Goal: Task Accomplishment & Management: Manage account settings

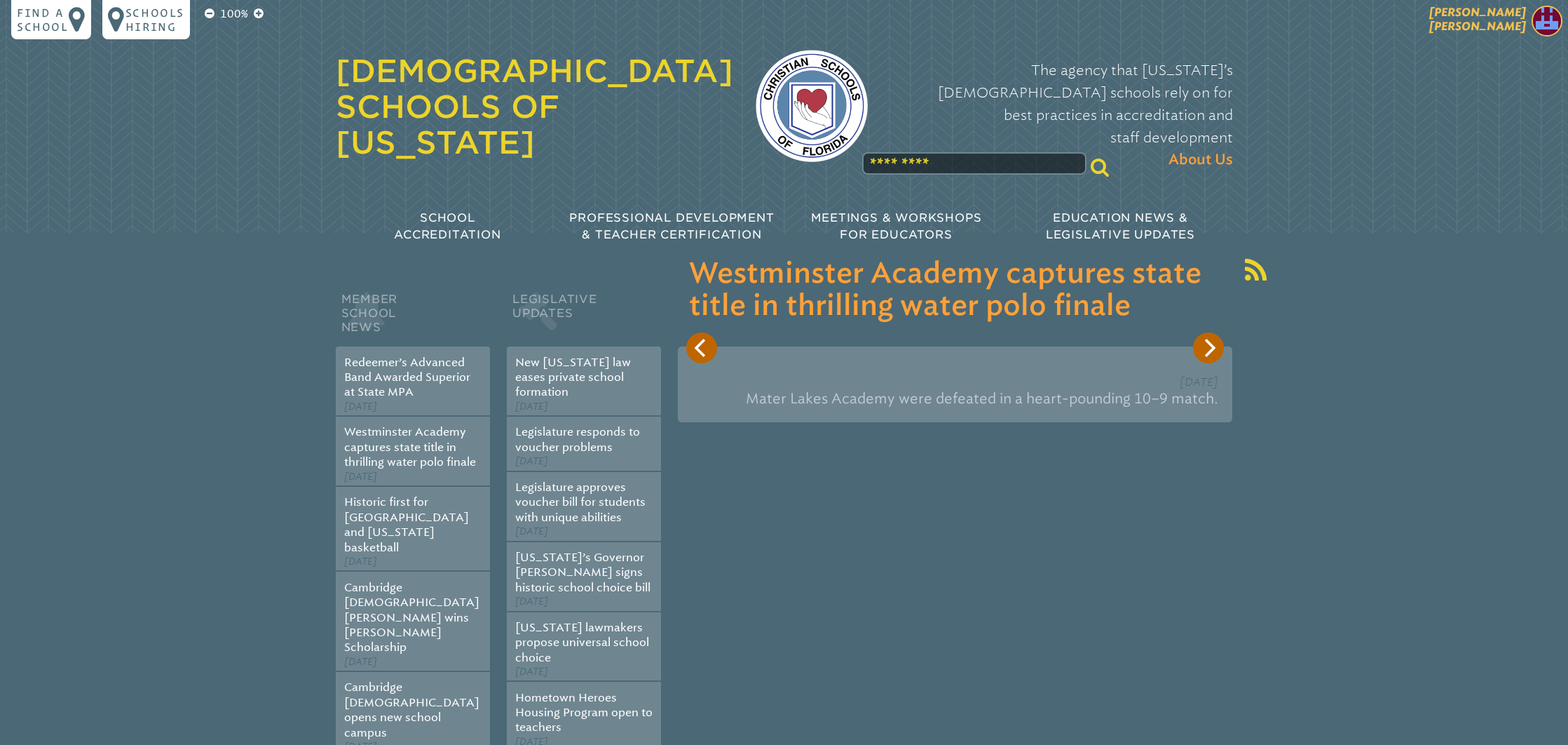
click at [1505, 26] on span "Beth M Bosman Acosta" at bounding box center [1478, 19] width 97 height 27
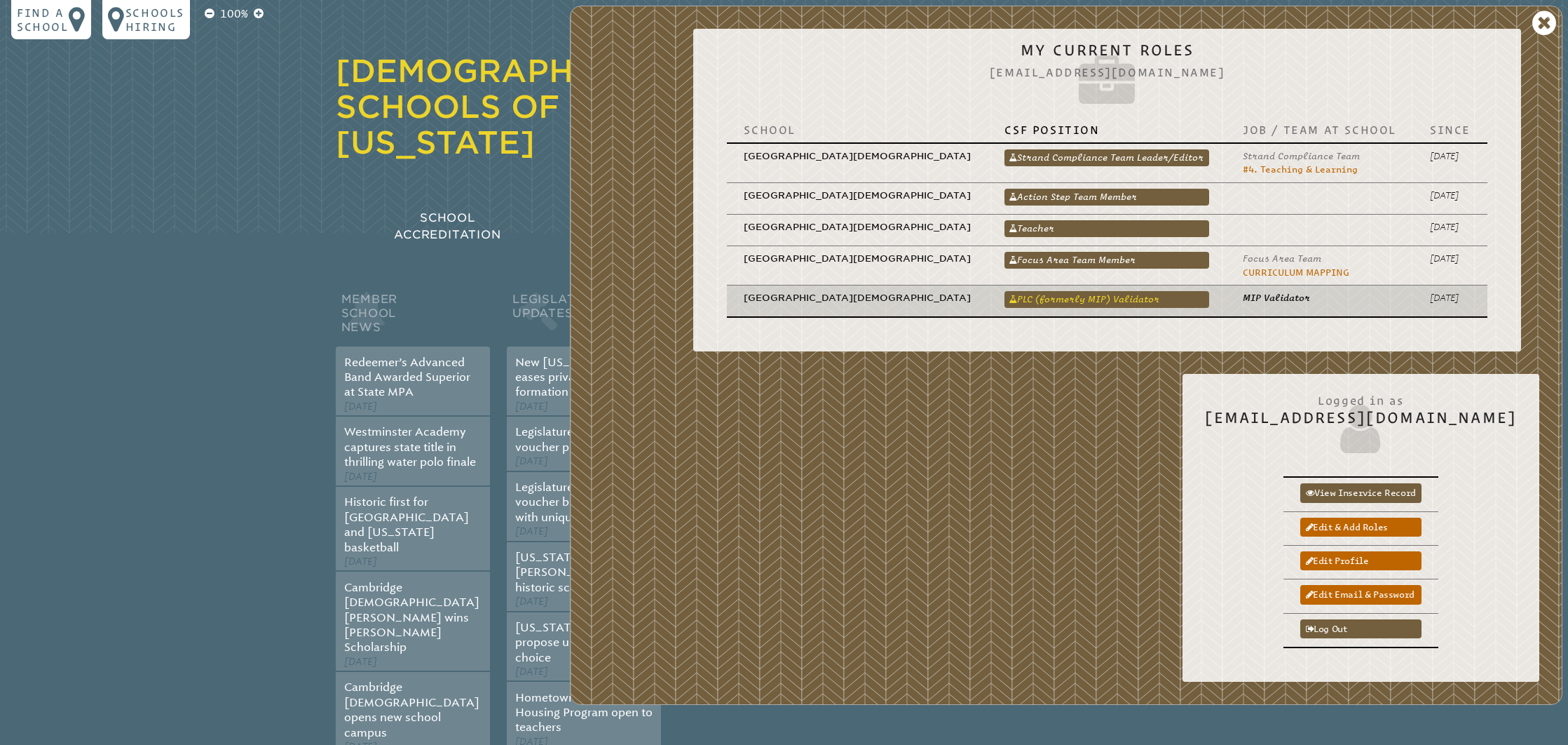
click at [1076, 296] on link "PLC (formerly MIP) Validator" at bounding box center [1107, 300] width 205 height 17
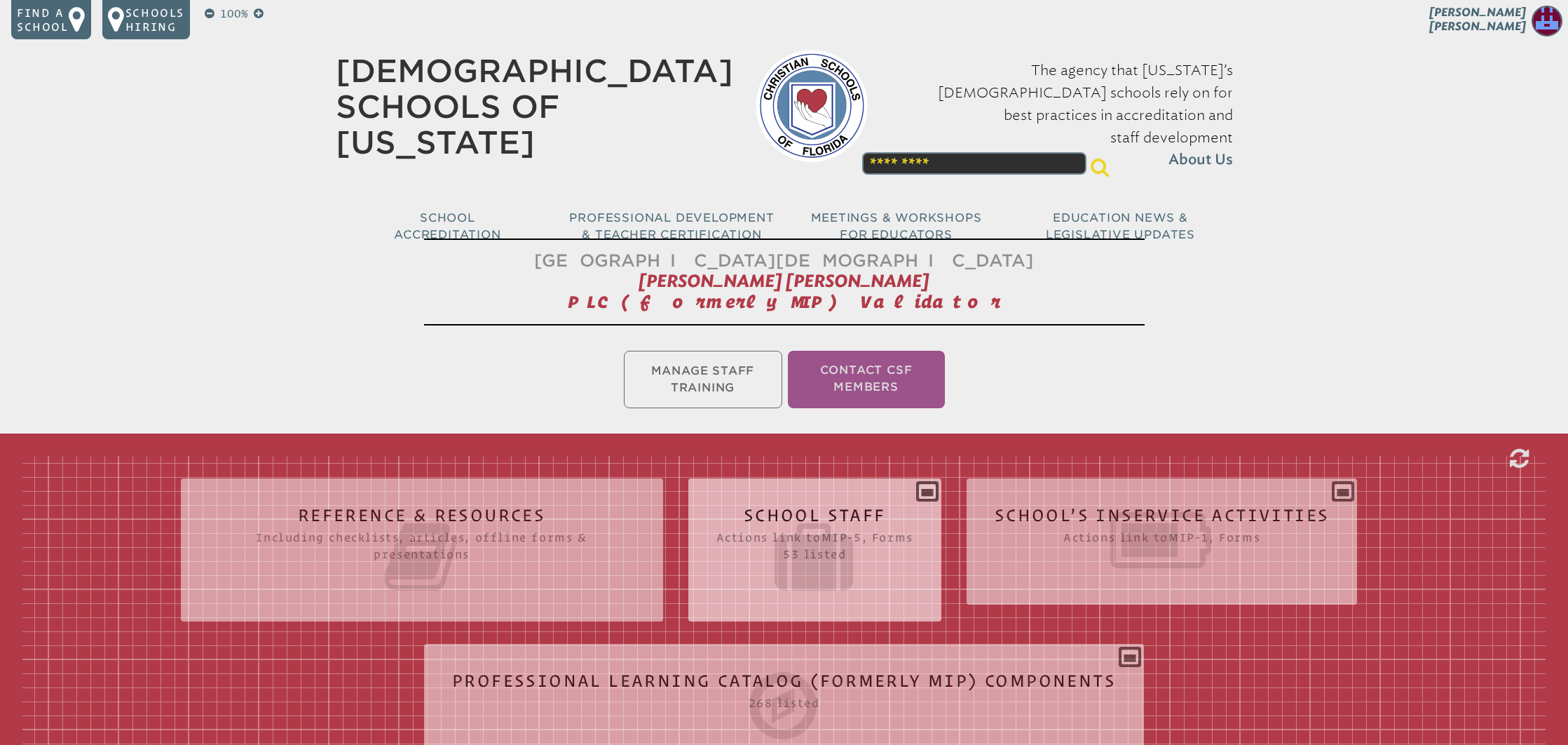
click at [827, 531] on icon at bounding box center [815, 556] width 197 height 78
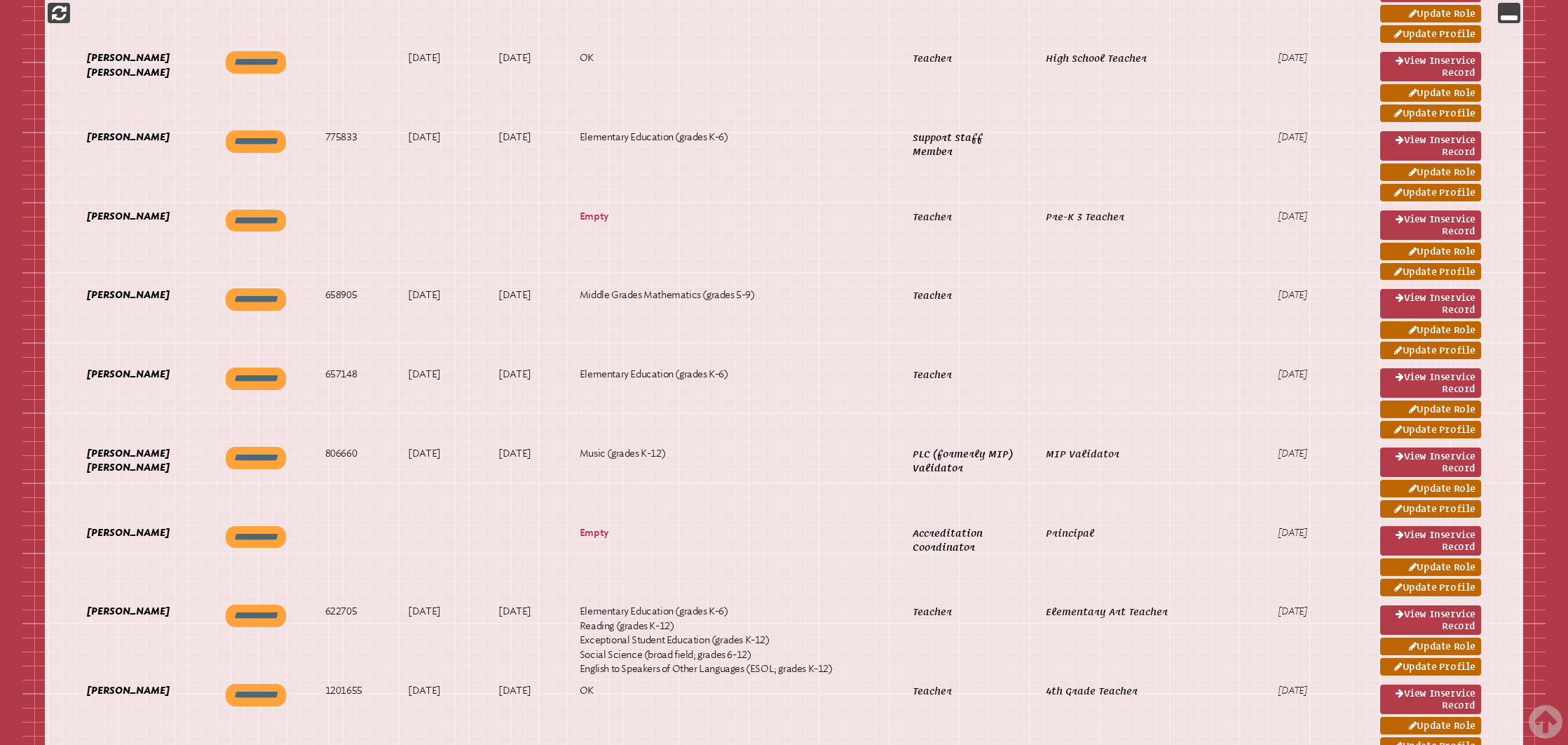
scroll to position [1053, 0]
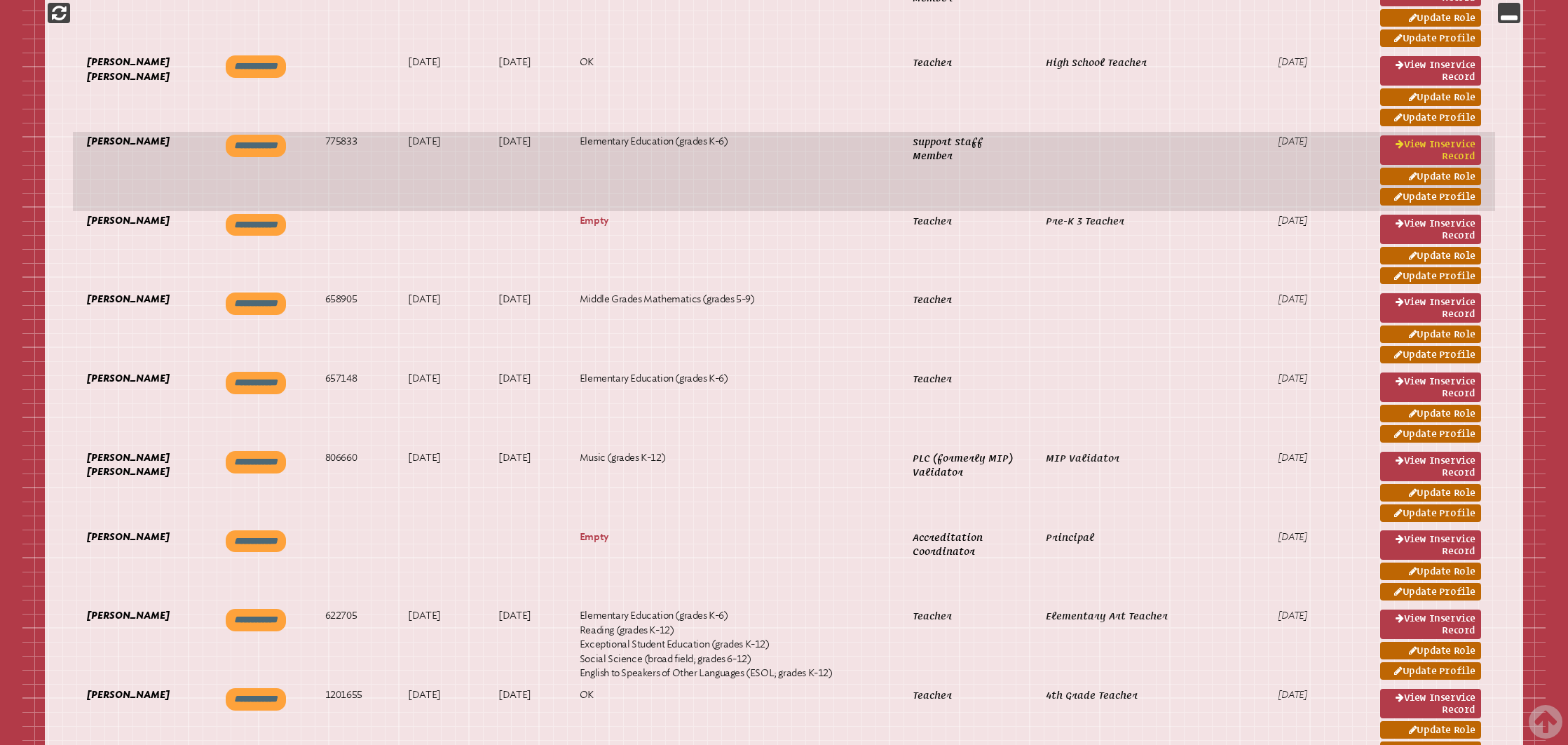
click at [1463, 153] on link "View inservice record" at bounding box center [1431, 150] width 101 height 29
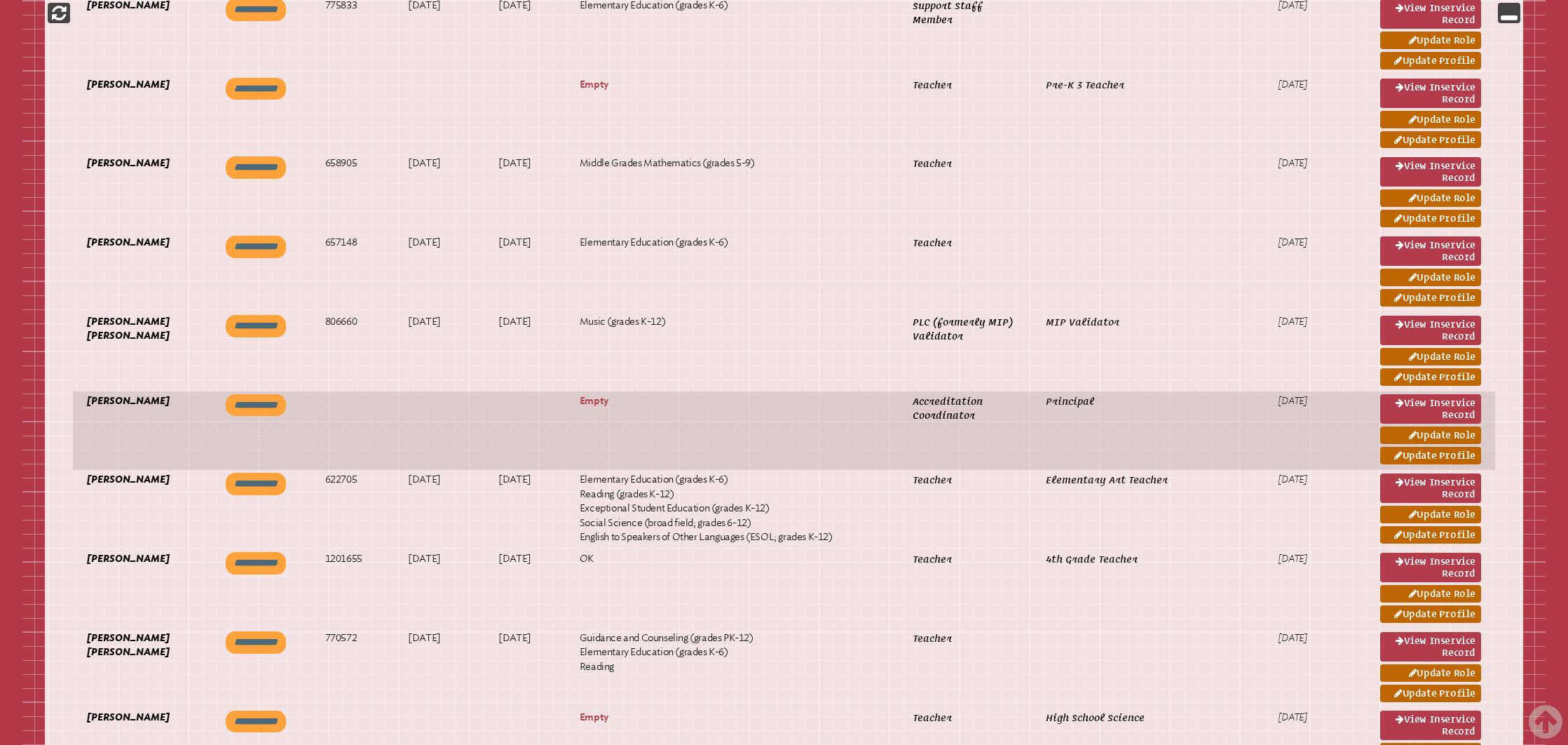
scroll to position [1195, 0]
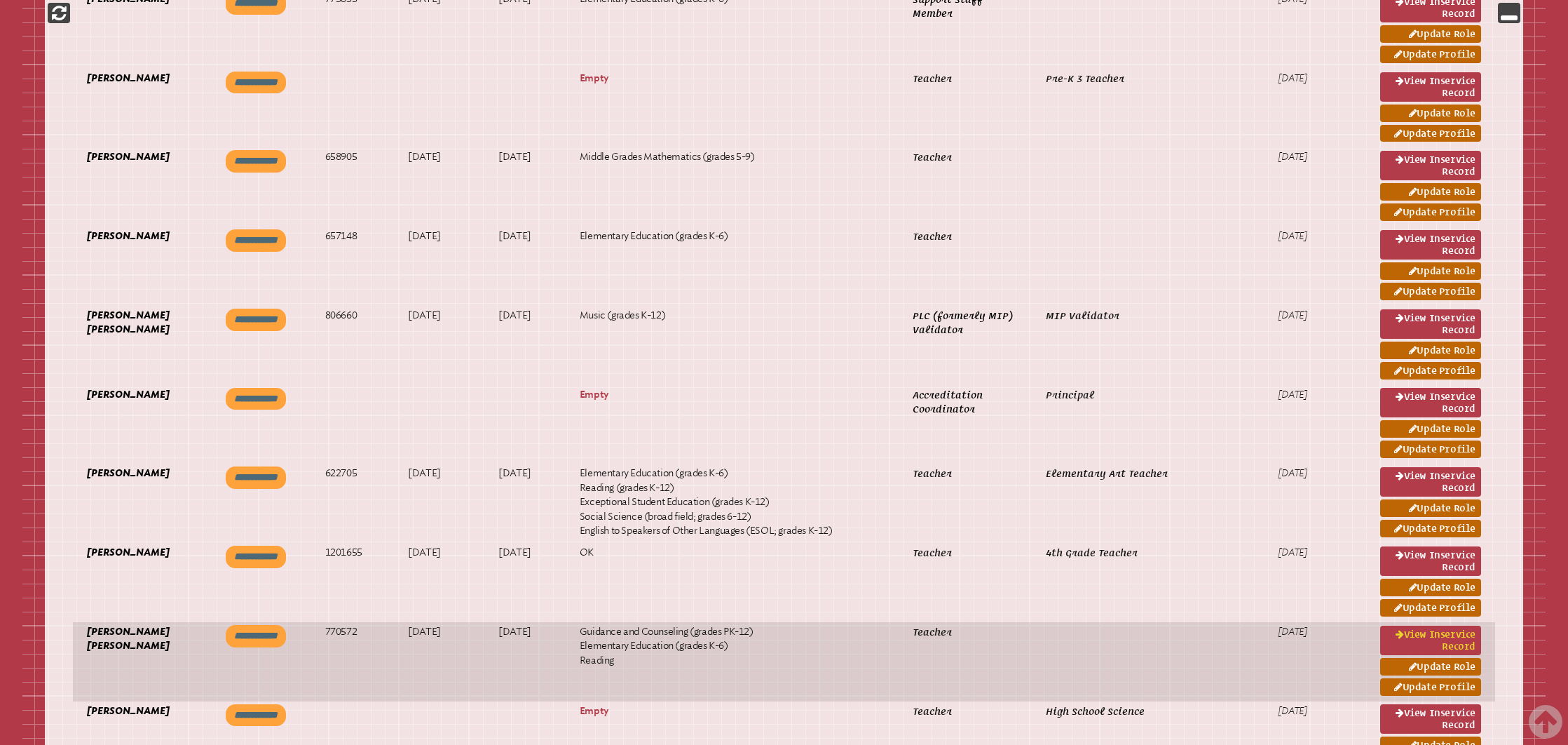
click at [1398, 652] on link "View inservice record" at bounding box center [1431, 640] width 101 height 29
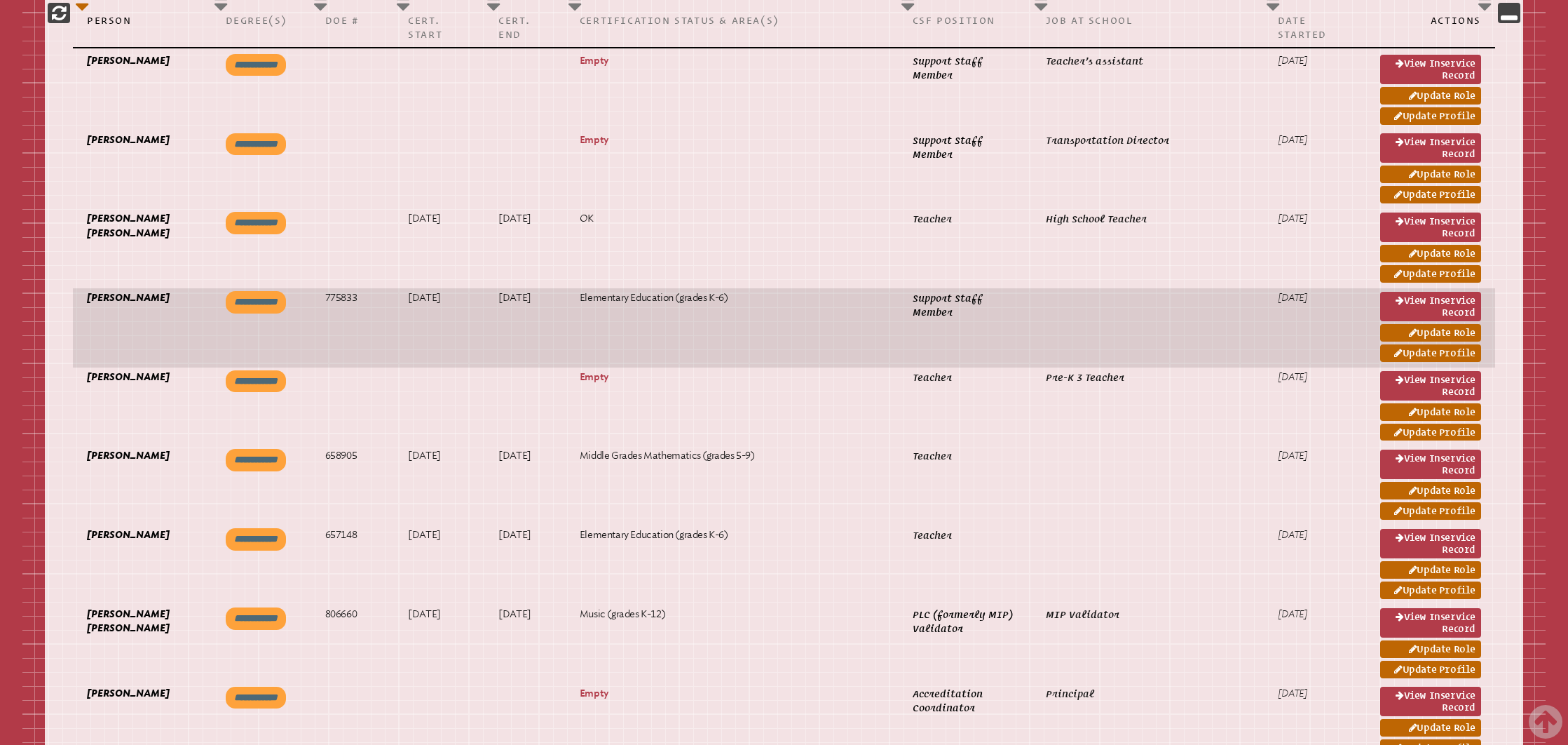
scroll to position [804, 0]
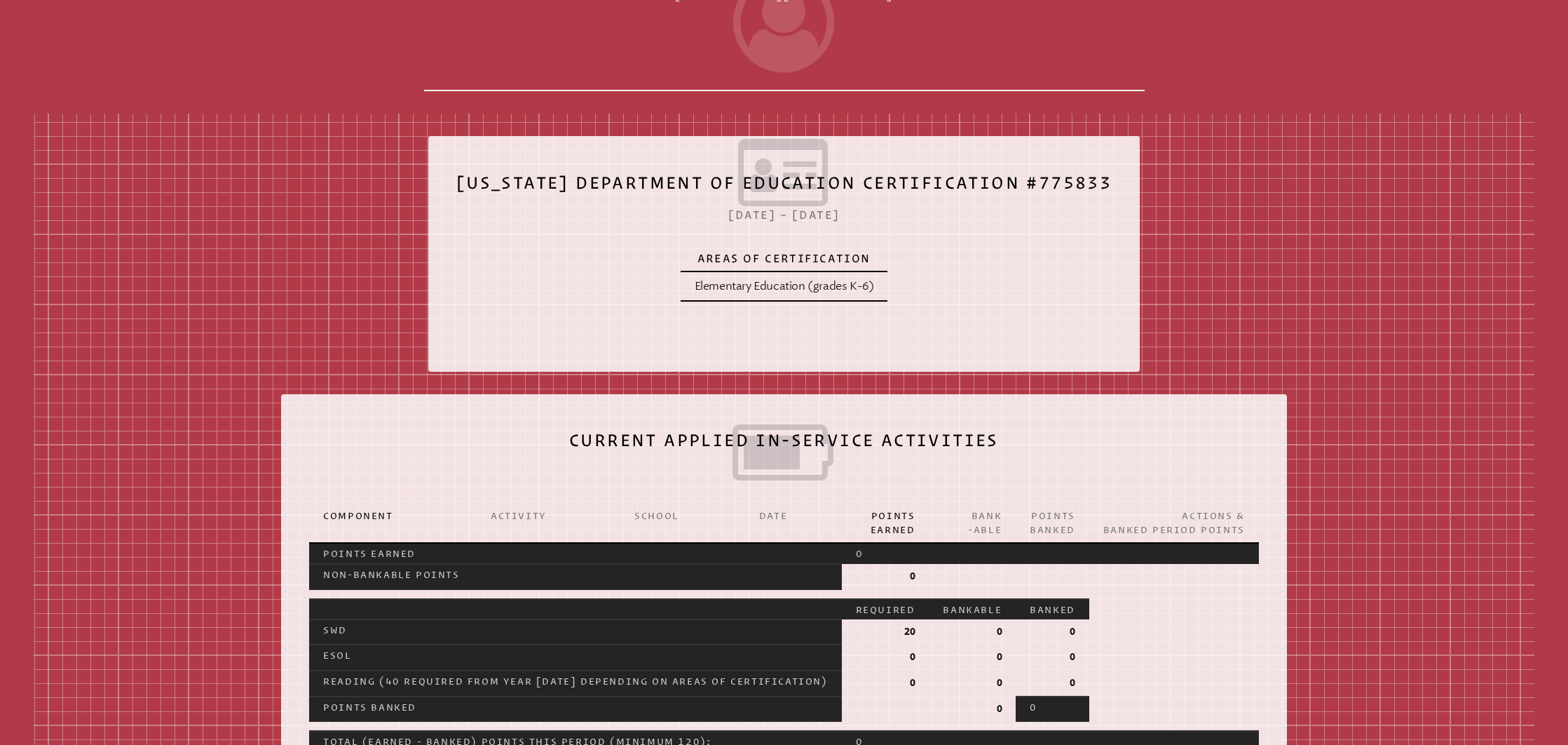
scroll to position [380, 0]
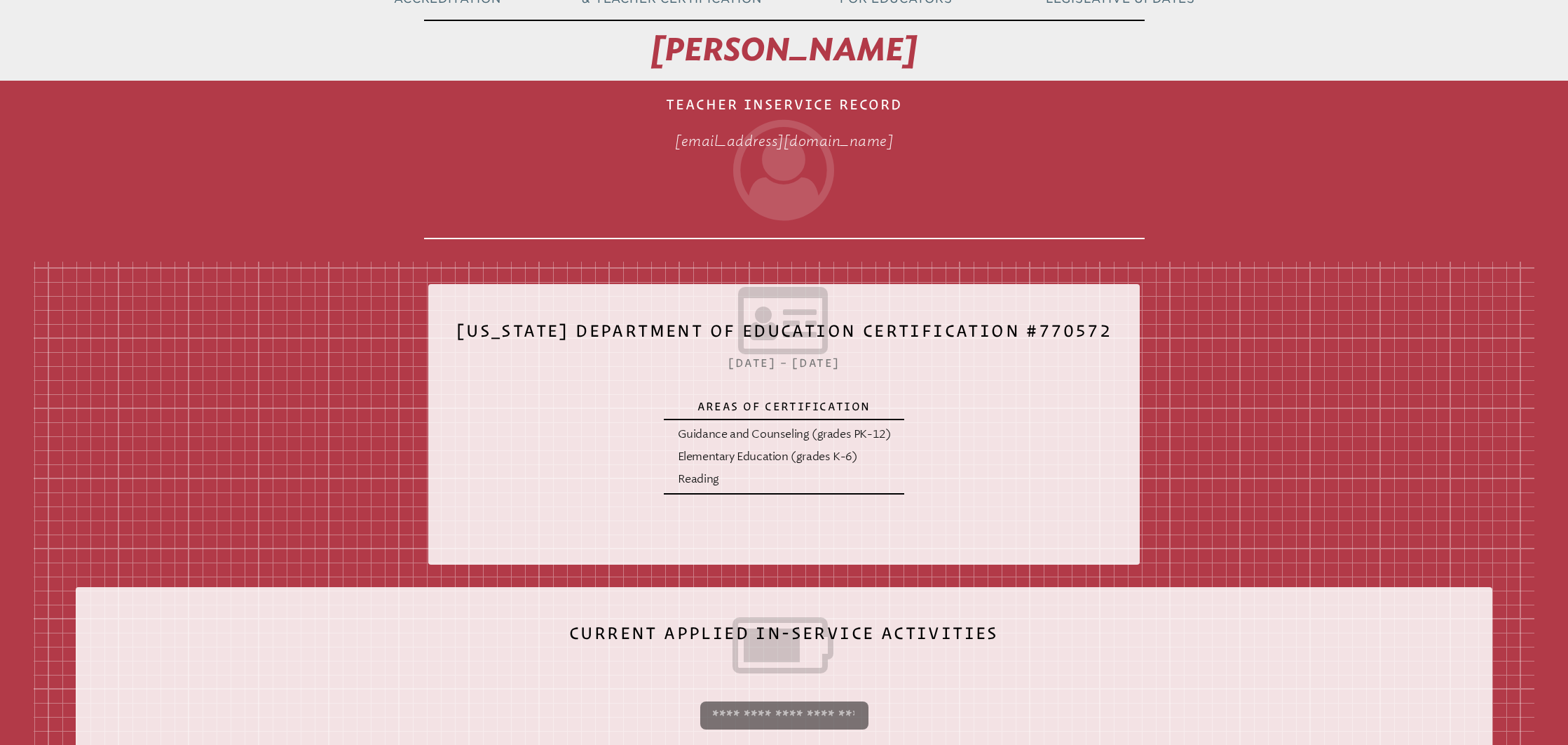
scroll to position [189, 0]
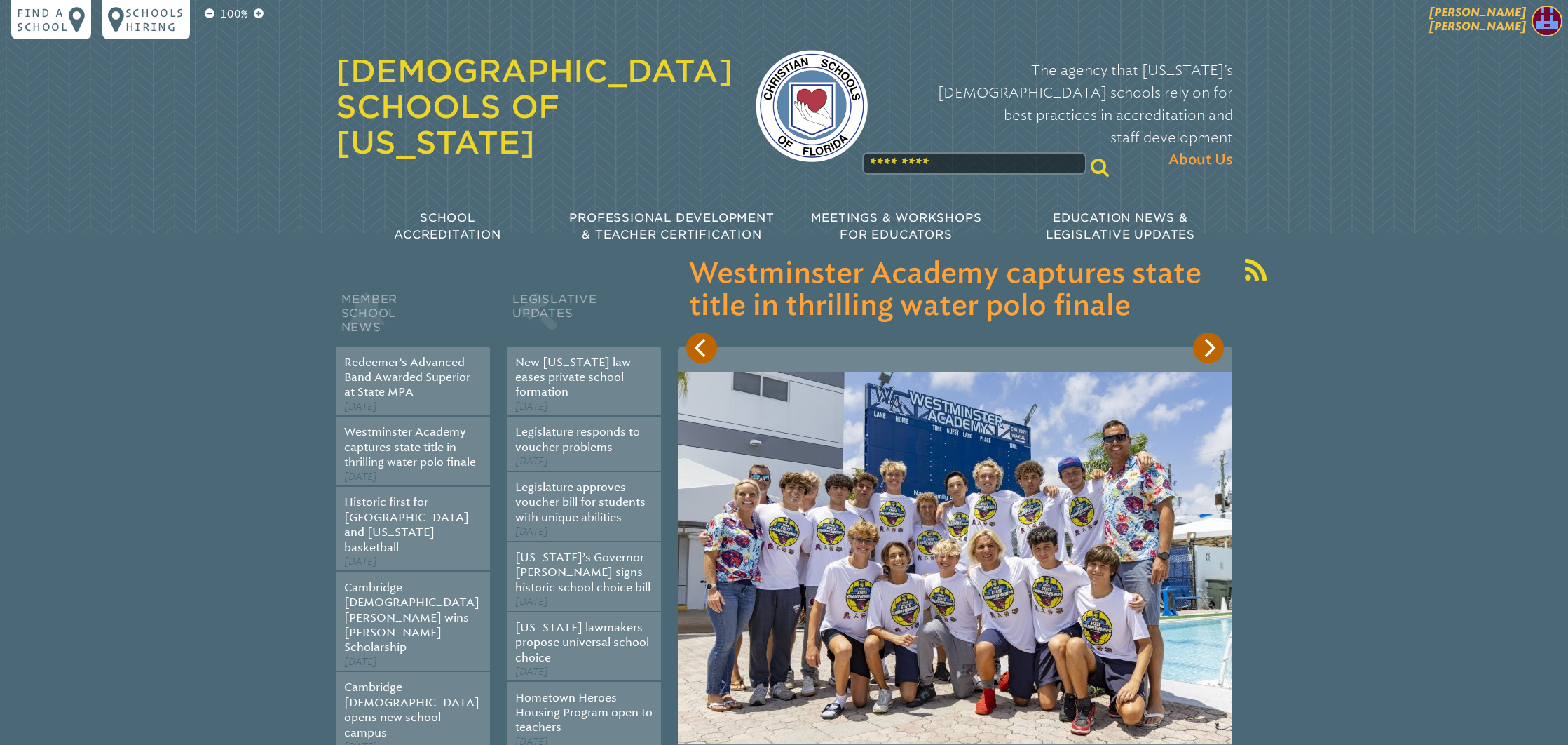
click at [1485, 14] on span "[PERSON_NAME] [PERSON_NAME]" at bounding box center [1478, 19] width 97 height 27
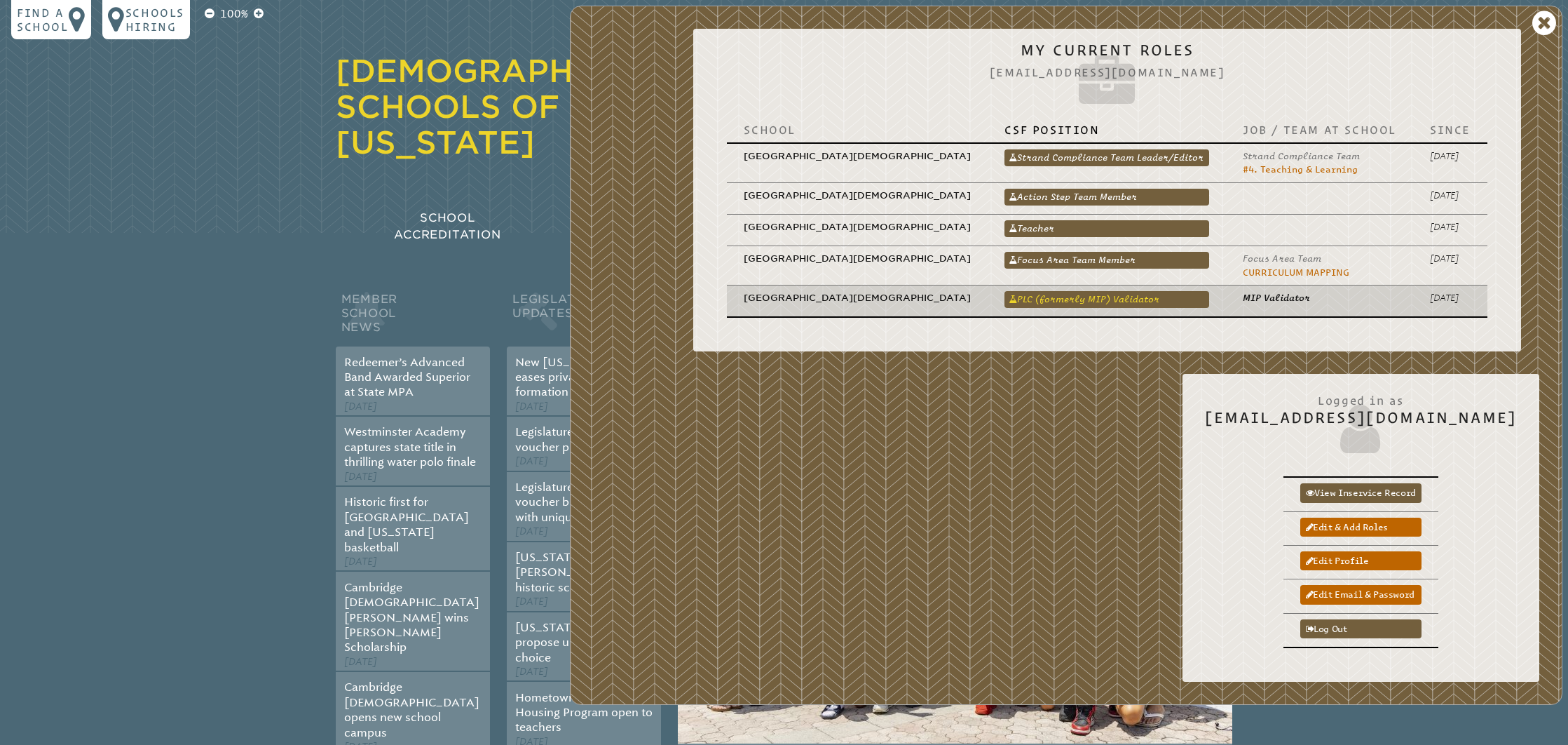
click at [1190, 301] on link "PLC (formerly MIP) Validator" at bounding box center [1107, 300] width 205 height 17
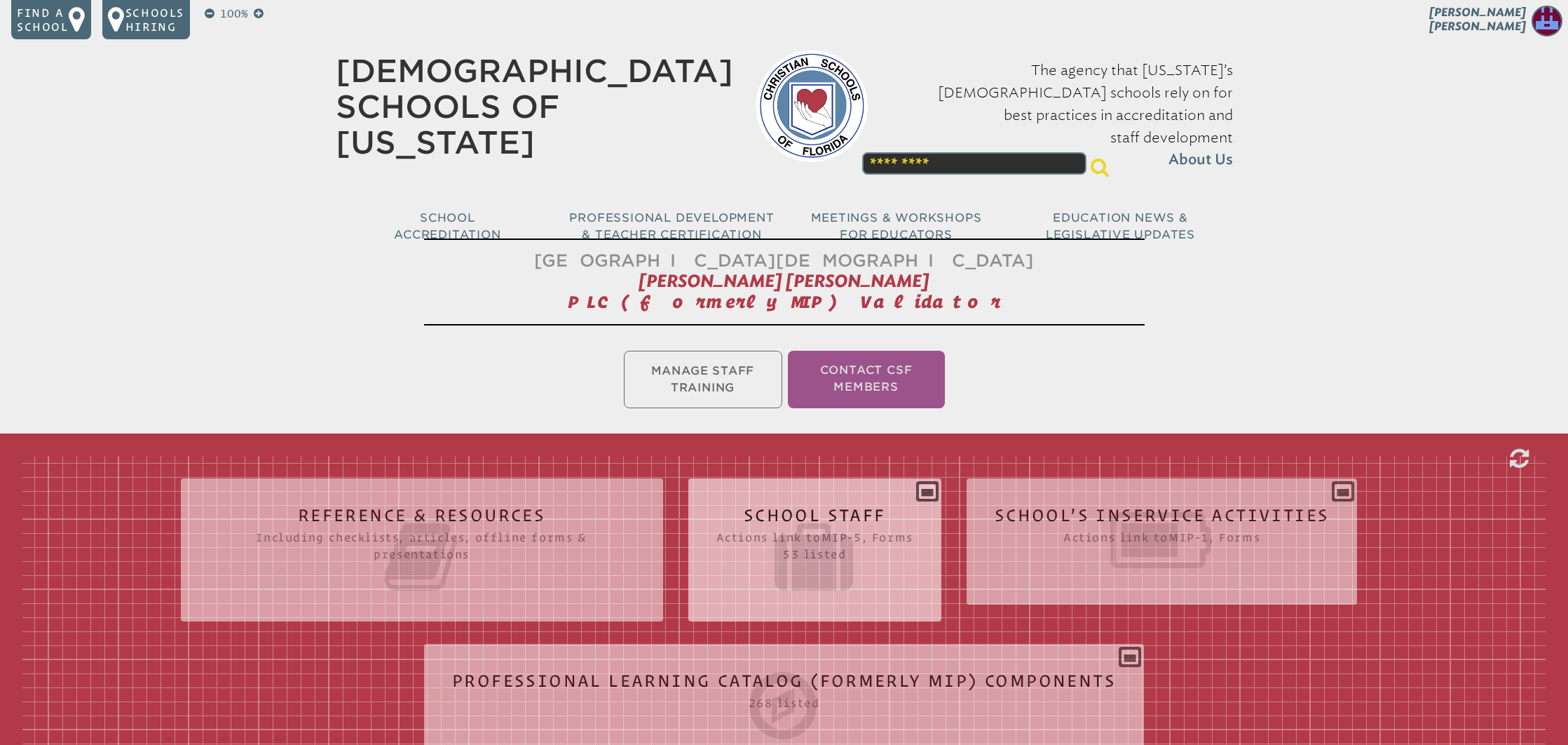
click at [803, 518] on icon at bounding box center [815, 556] width 197 height 78
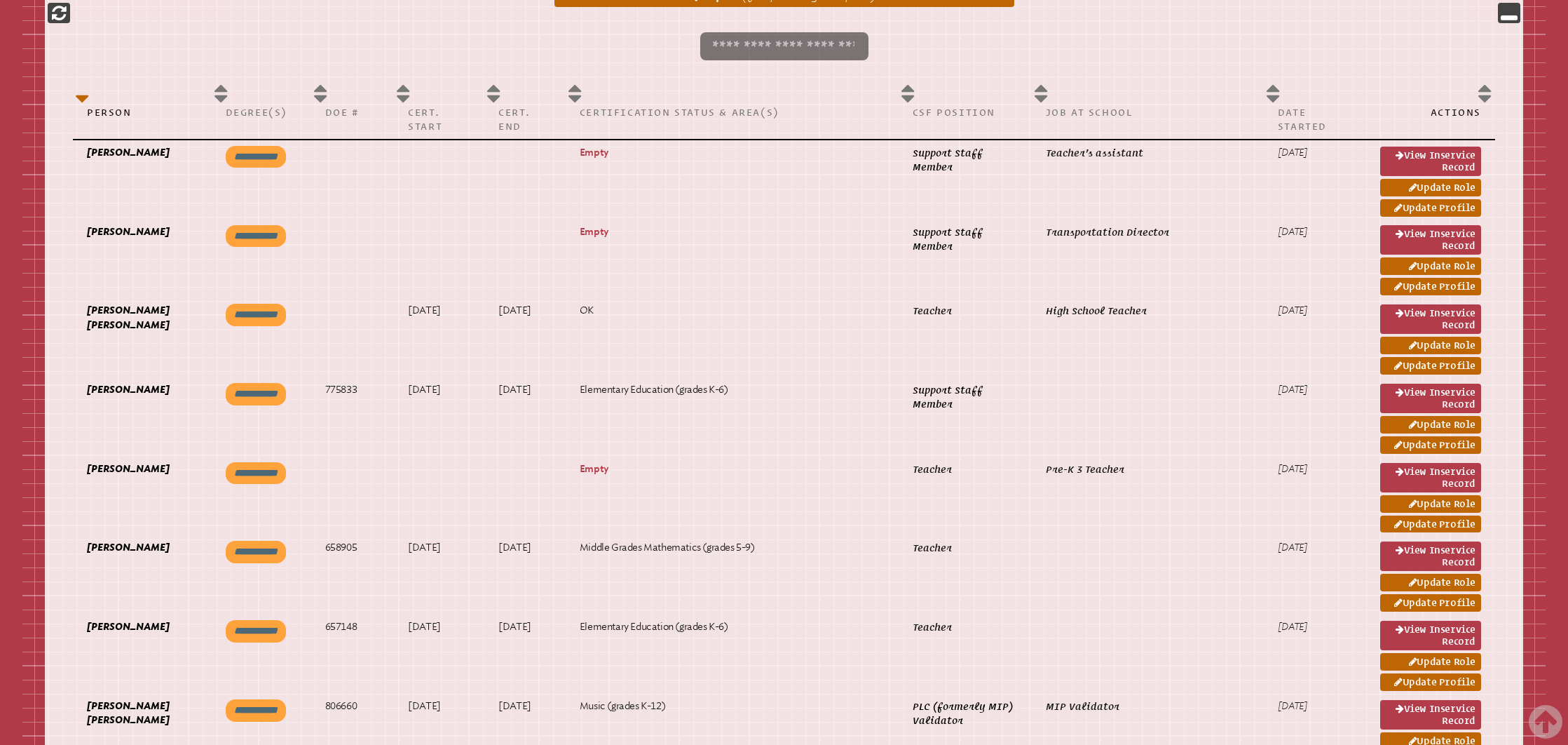
scroll to position [810, 0]
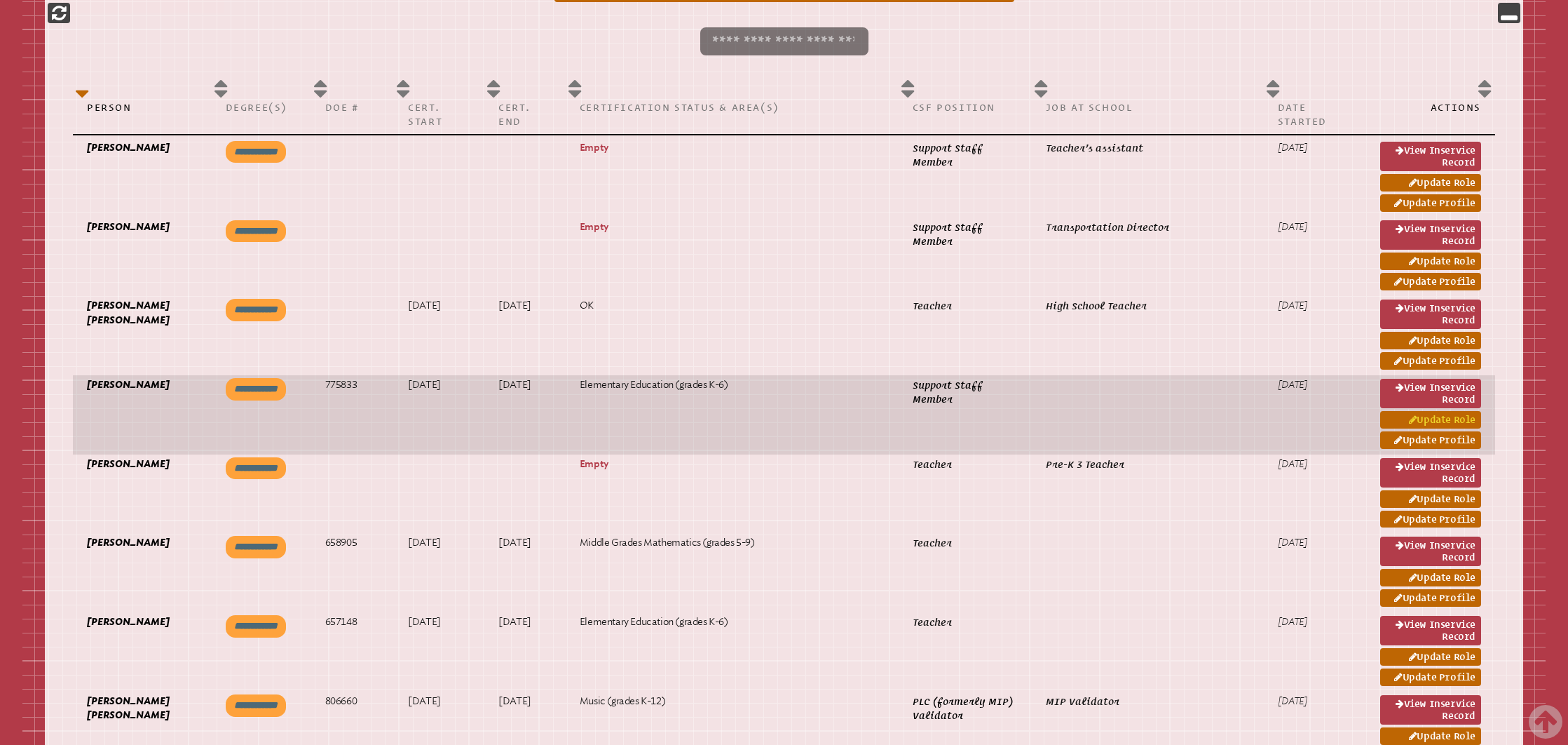
click at [1432, 420] on link "Update Role" at bounding box center [1431, 419] width 101 height 18
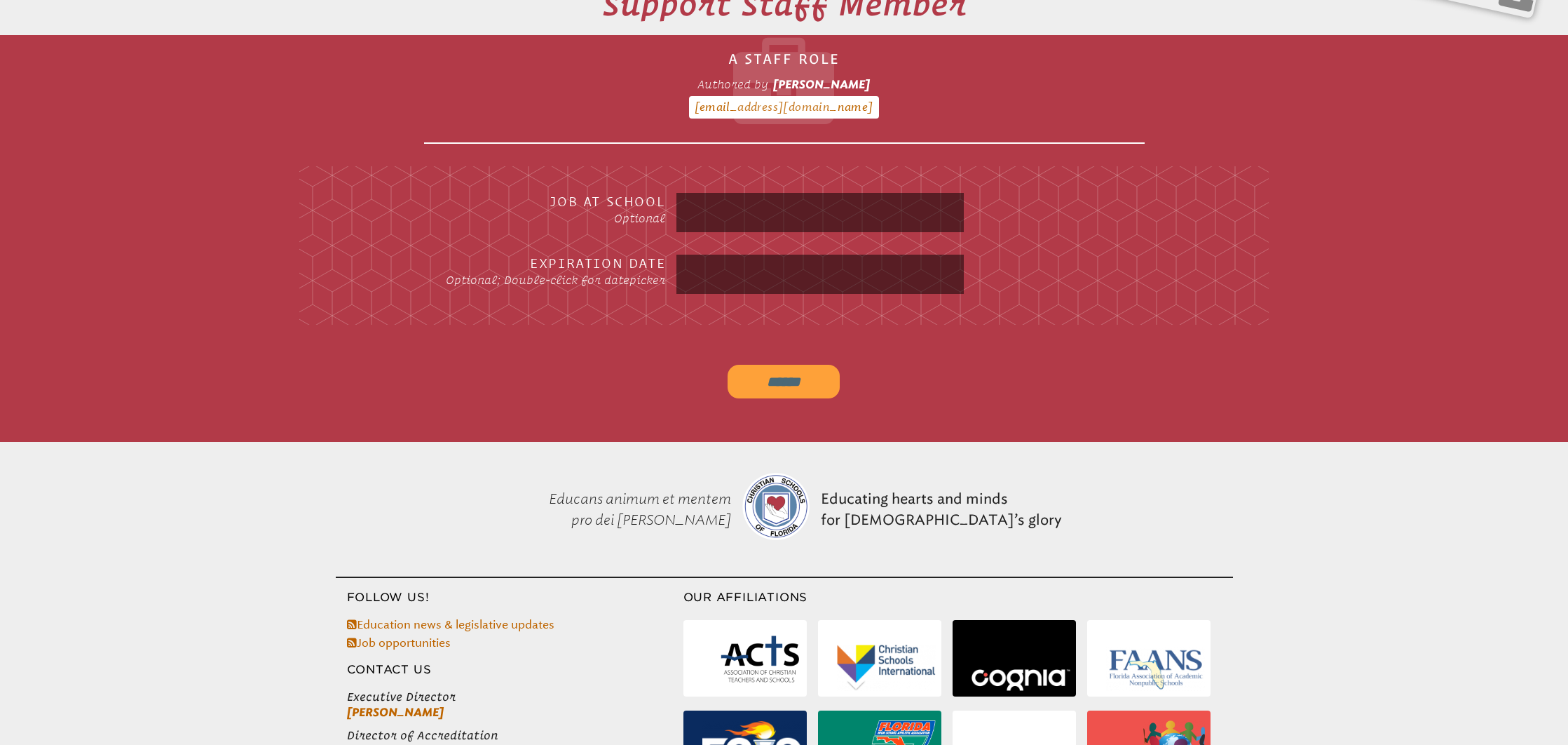
scroll to position [233, 0]
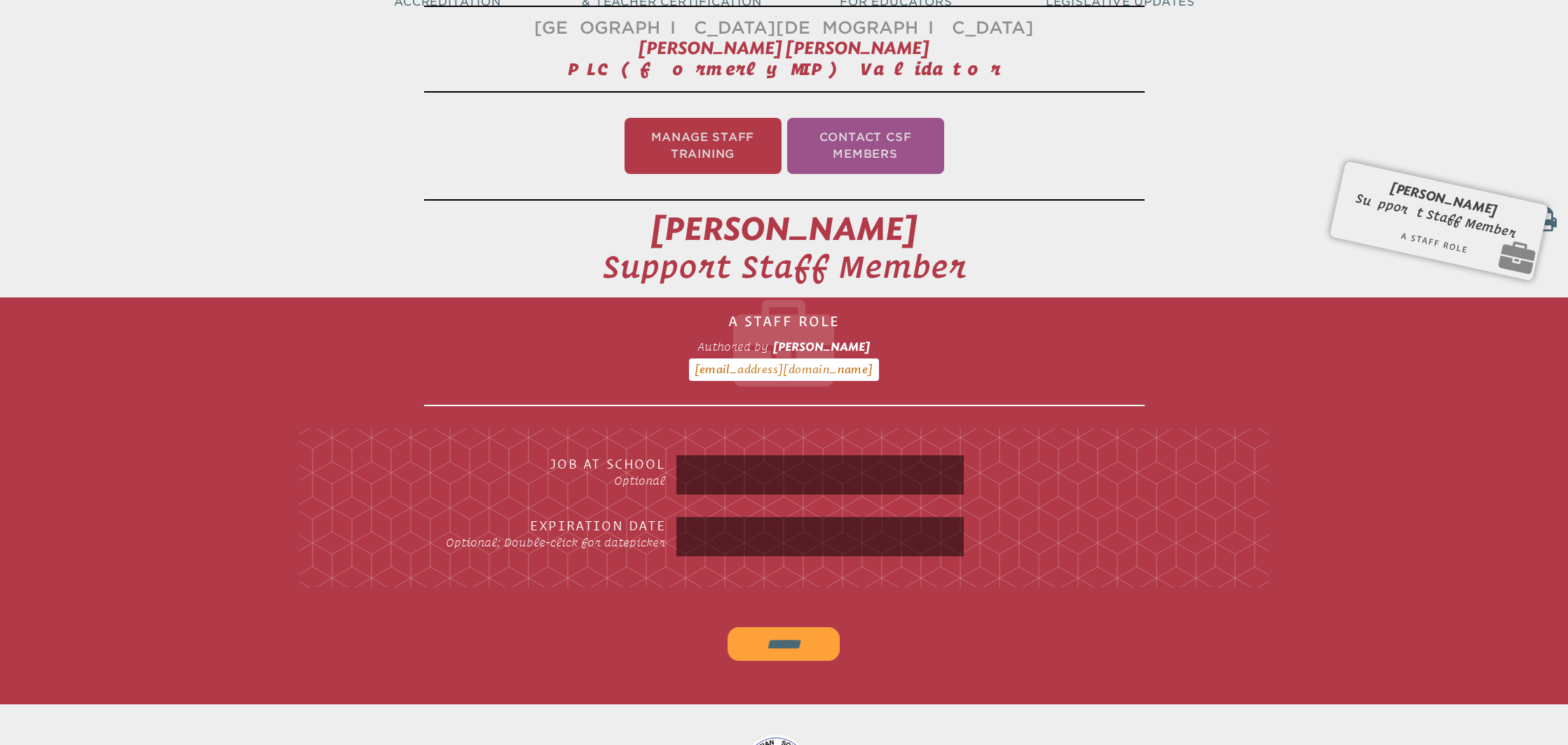
click at [843, 483] on input "text" at bounding box center [820, 475] width 281 height 34
type input "*******"
click at [805, 646] on input "******" at bounding box center [784, 644] width 112 height 34
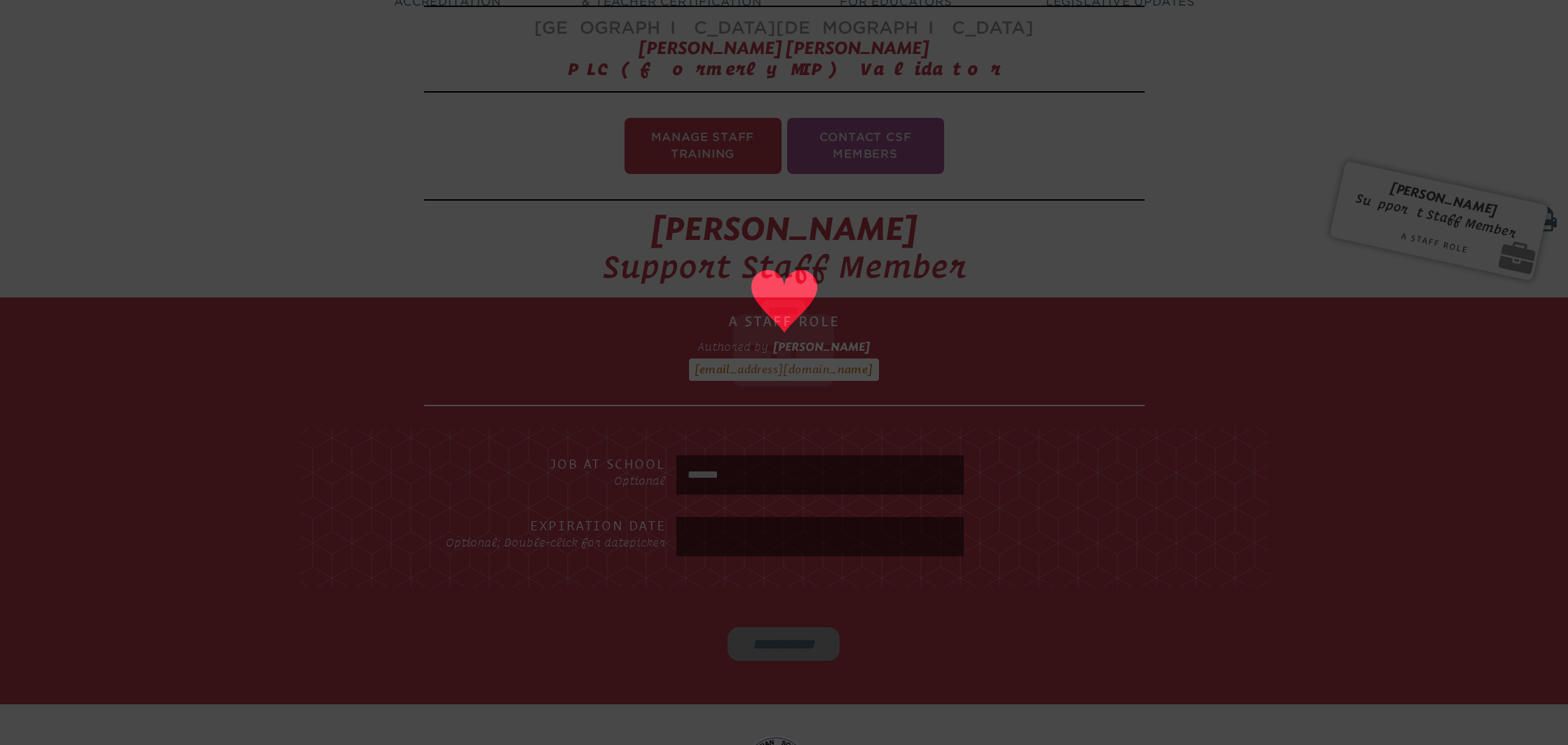
type input "******"
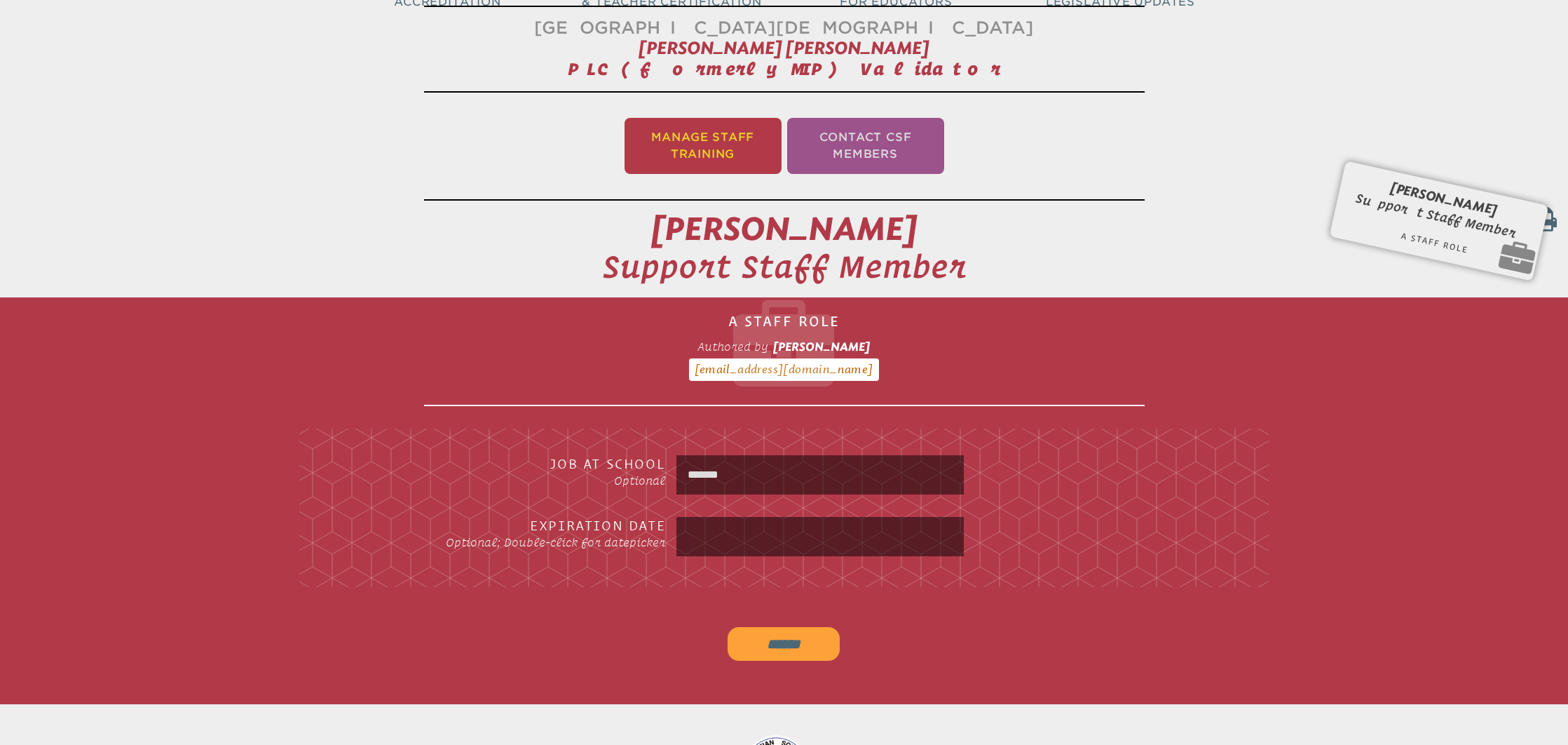
click at [684, 157] on li "Manage Staff Training" at bounding box center [703, 146] width 157 height 56
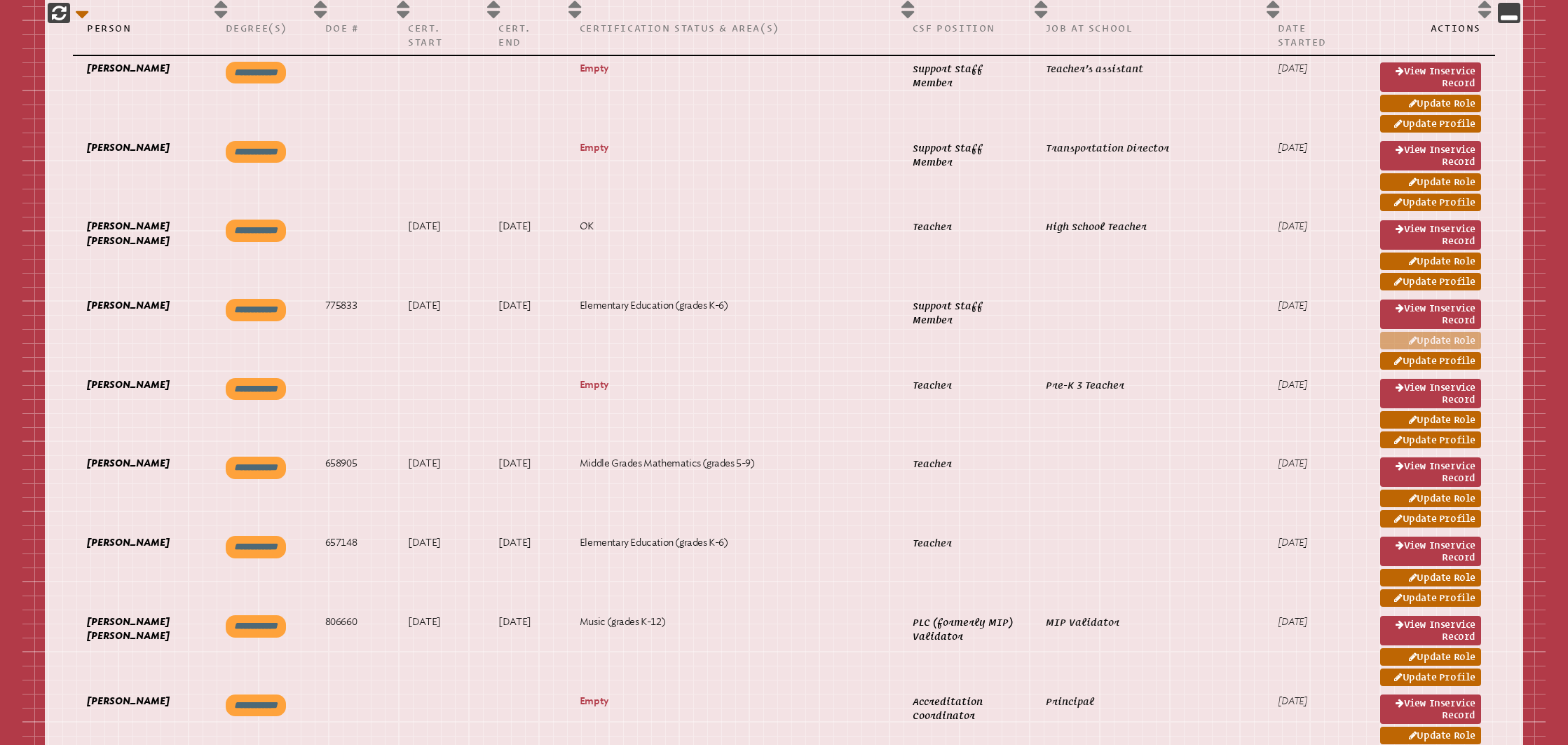
scroll to position [945, 0]
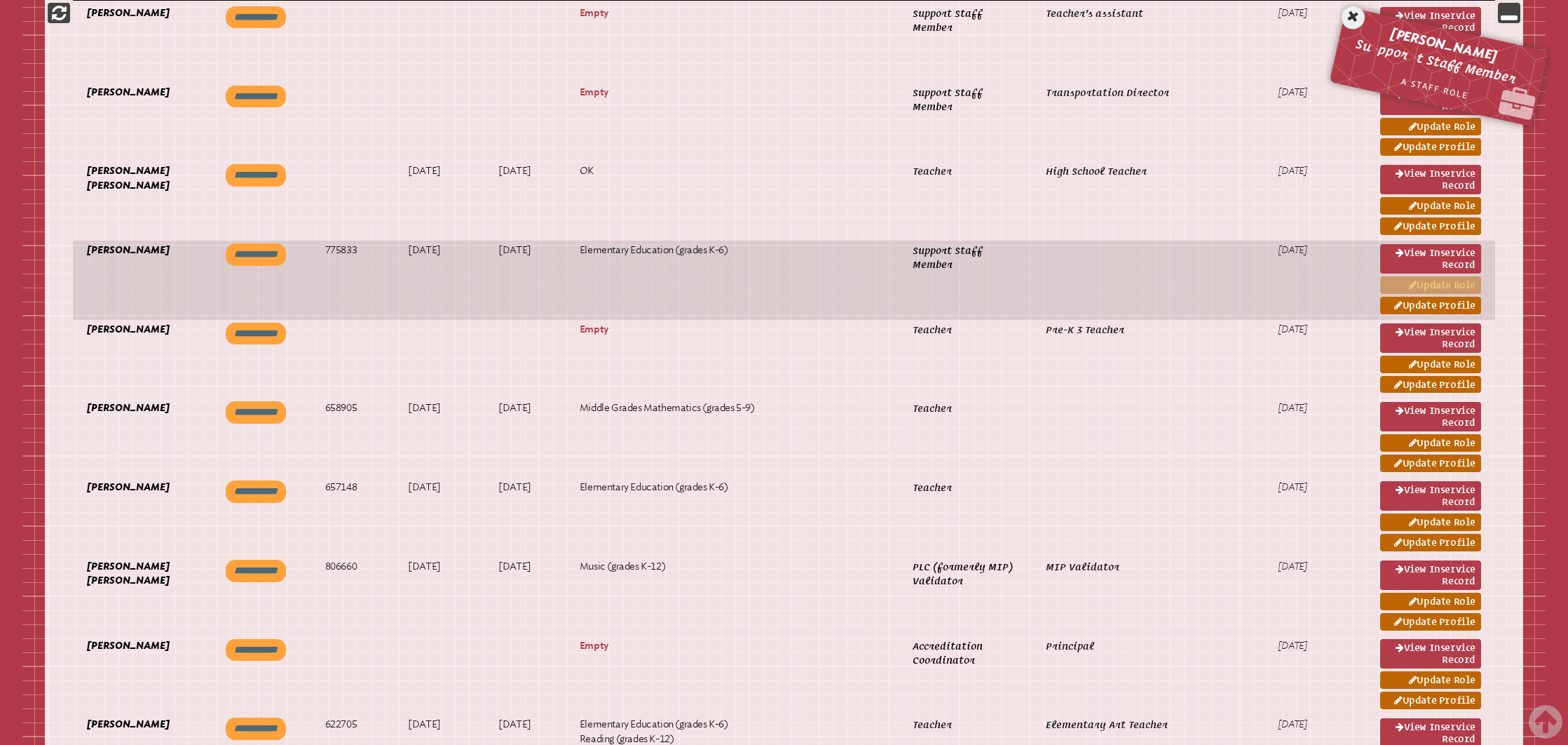
click at [1410, 290] on icon at bounding box center [1413, 285] width 8 height 10
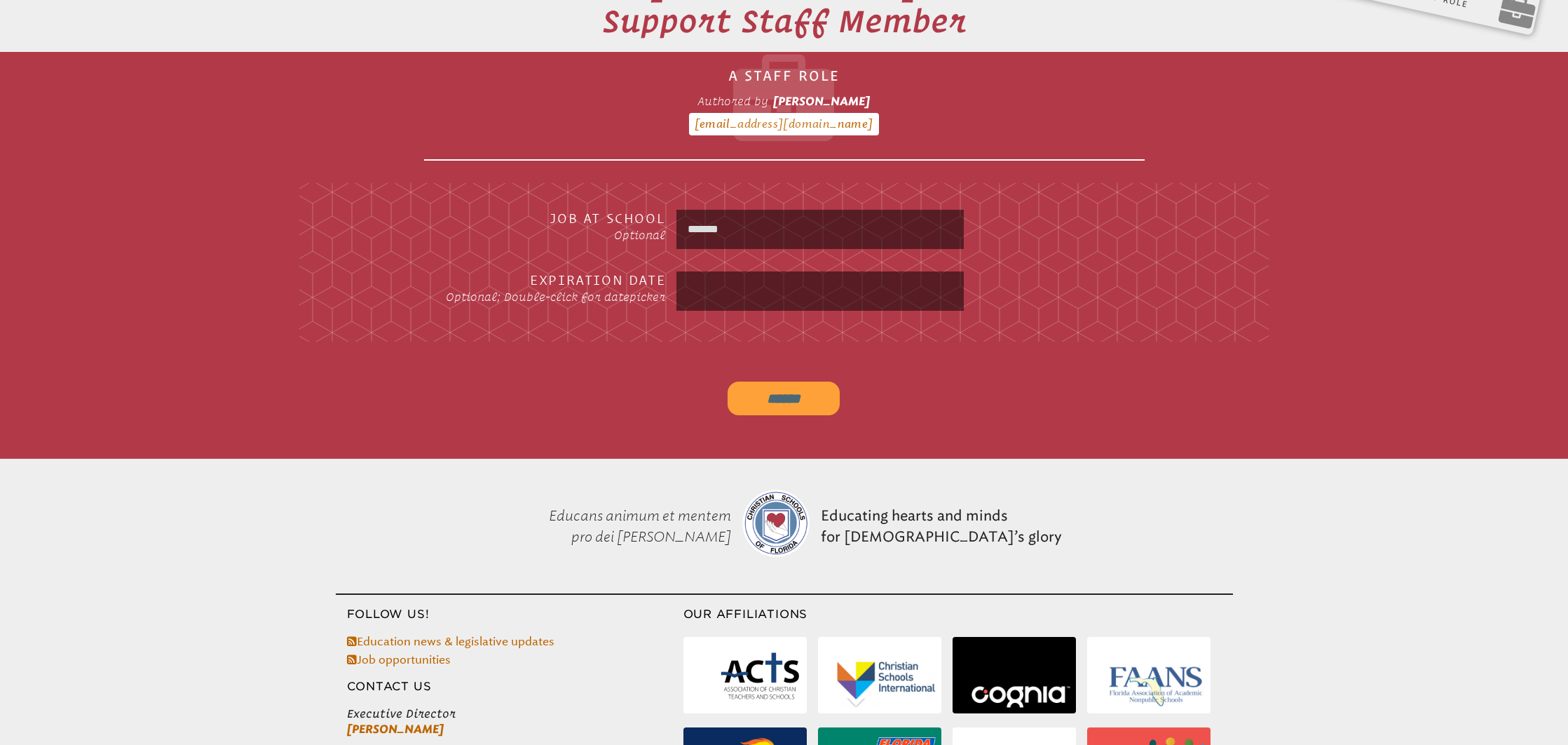
scroll to position [409, 0]
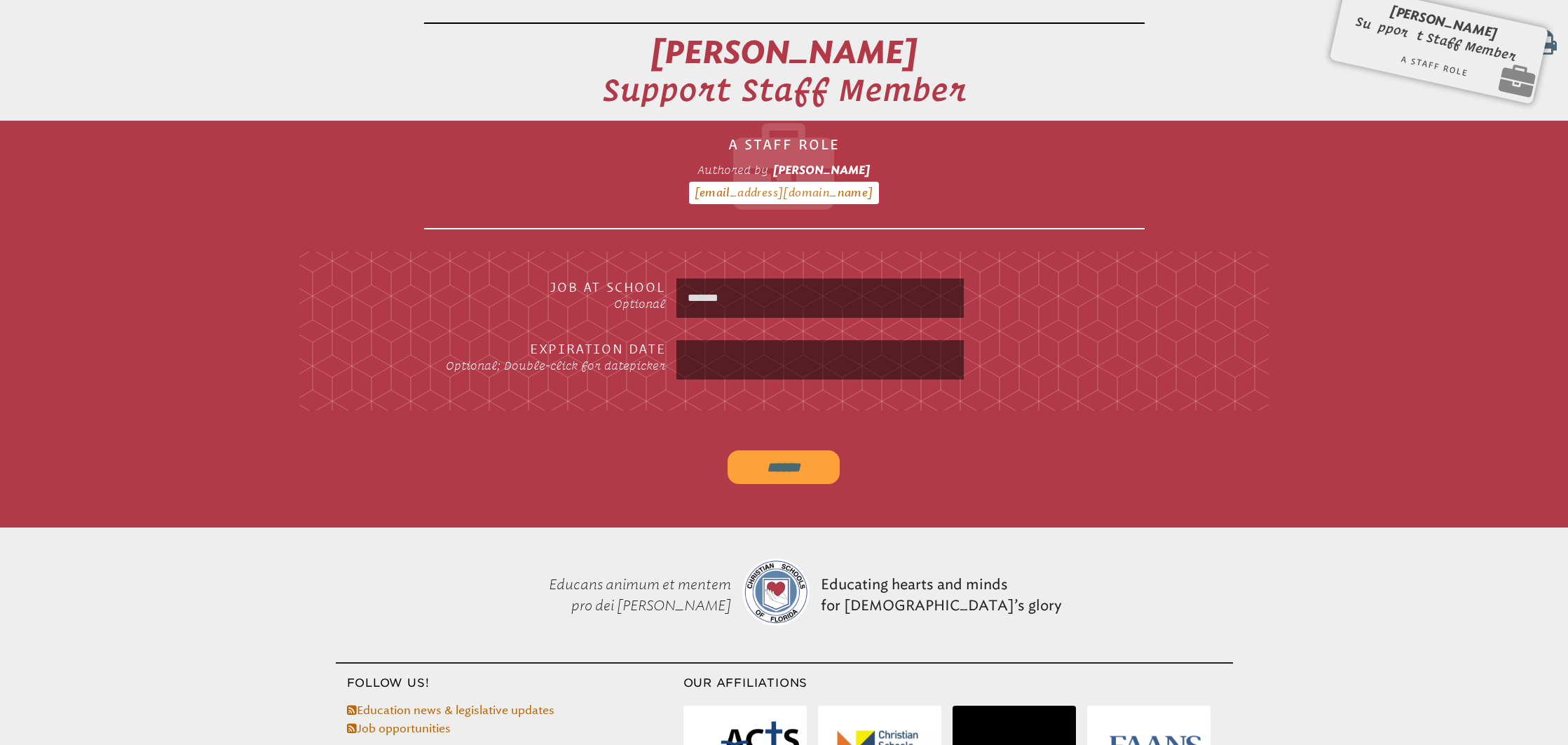
click at [766, 362] on input "text" at bounding box center [820, 359] width 281 height 34
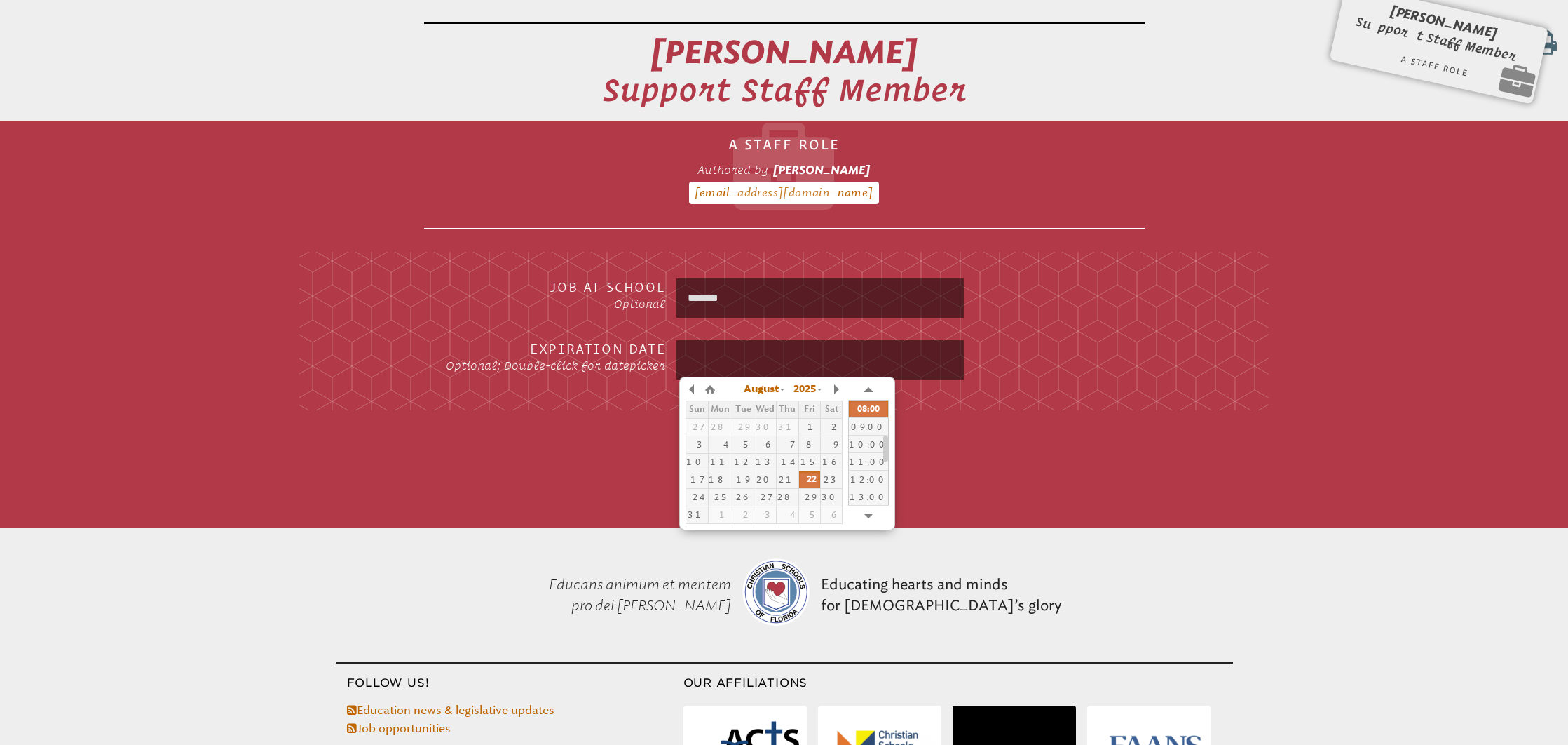
click at [1098, 422] on div "Job at School Optional ******* Expiration Date Optional; Double-click for datep…" at bounding box center [784, 331] width 1546 height 204
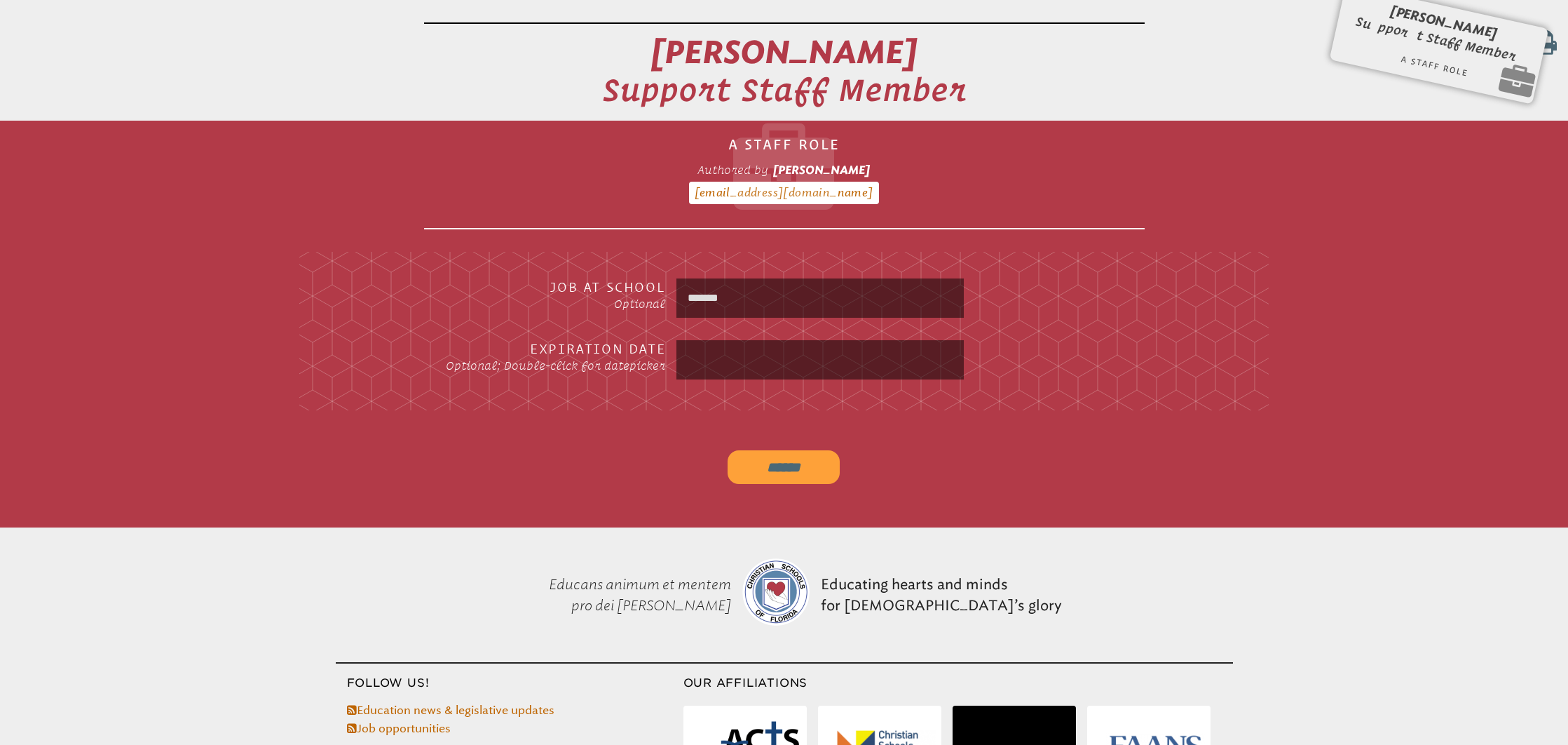
drag, startPoint x: 770, startPoint y: 308, endPoint x: 665, endPoint y: 306, distance: 105.0
click at [665, 306] on div "Job at School Optional *******" at bounding box center [784, 298] width 911 height 40
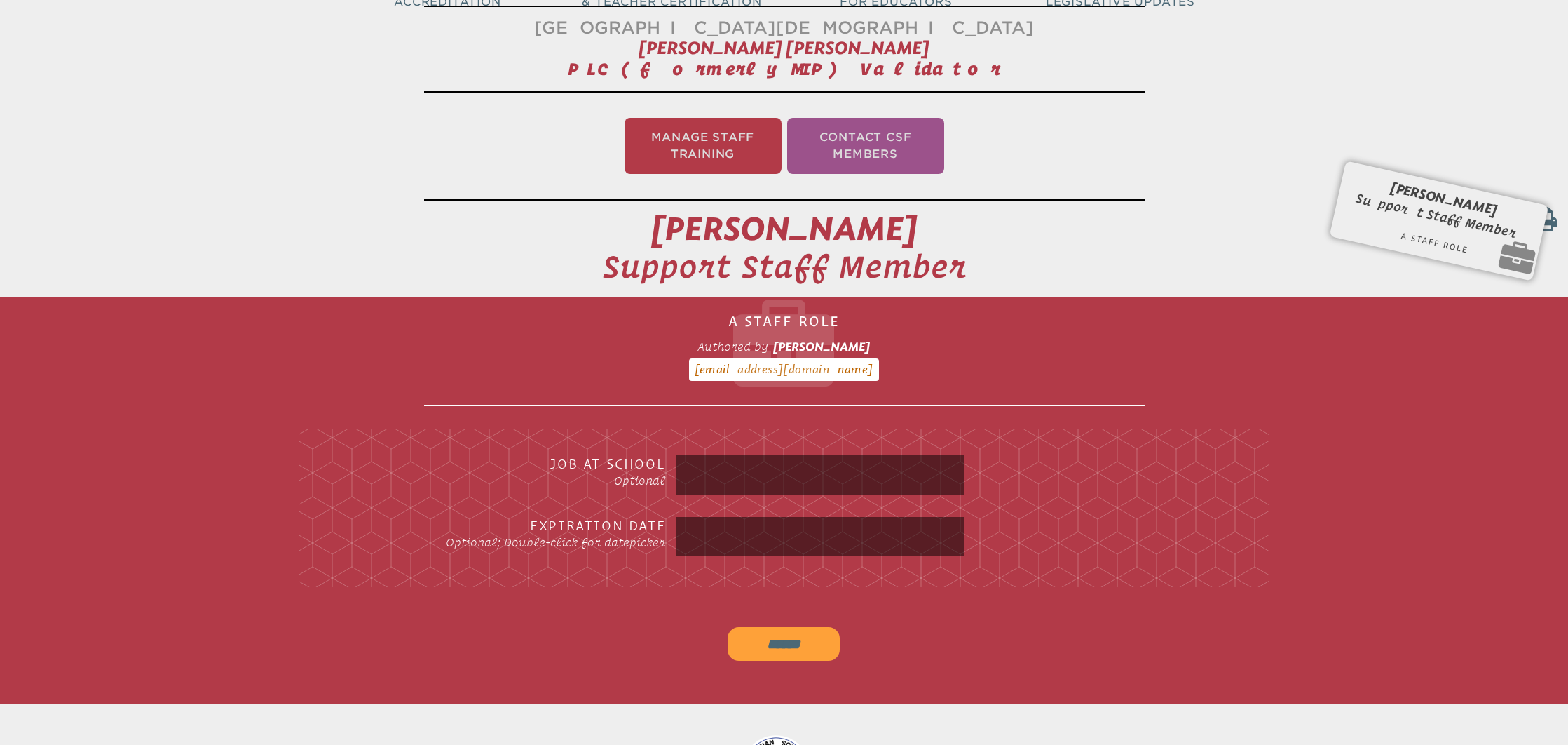
scroll to position [716, 0]
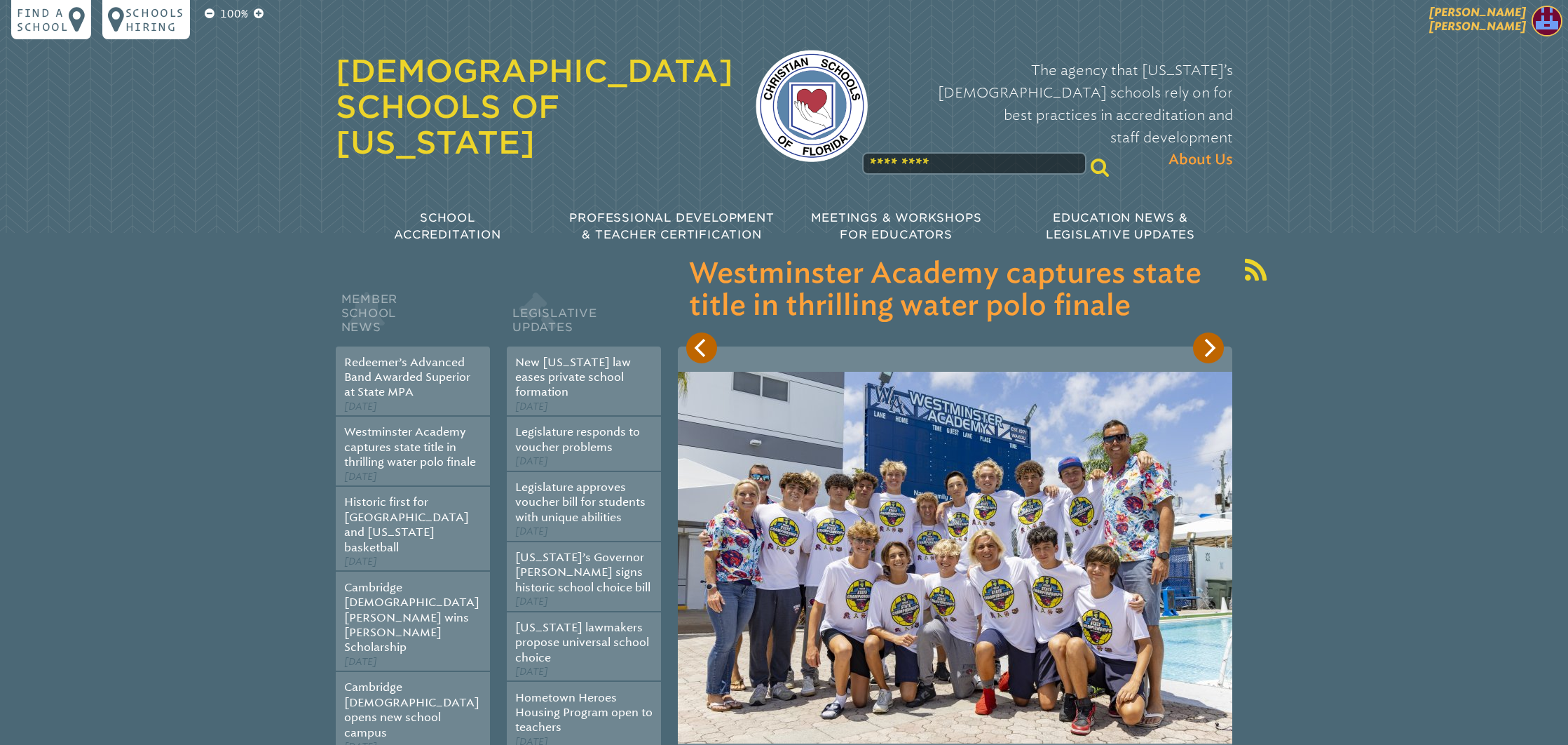
click at [1509, 29] on span "[PERSON_NAME] [PERSON_NAME]" at bounding box center [1478, 19] width 97 height 27
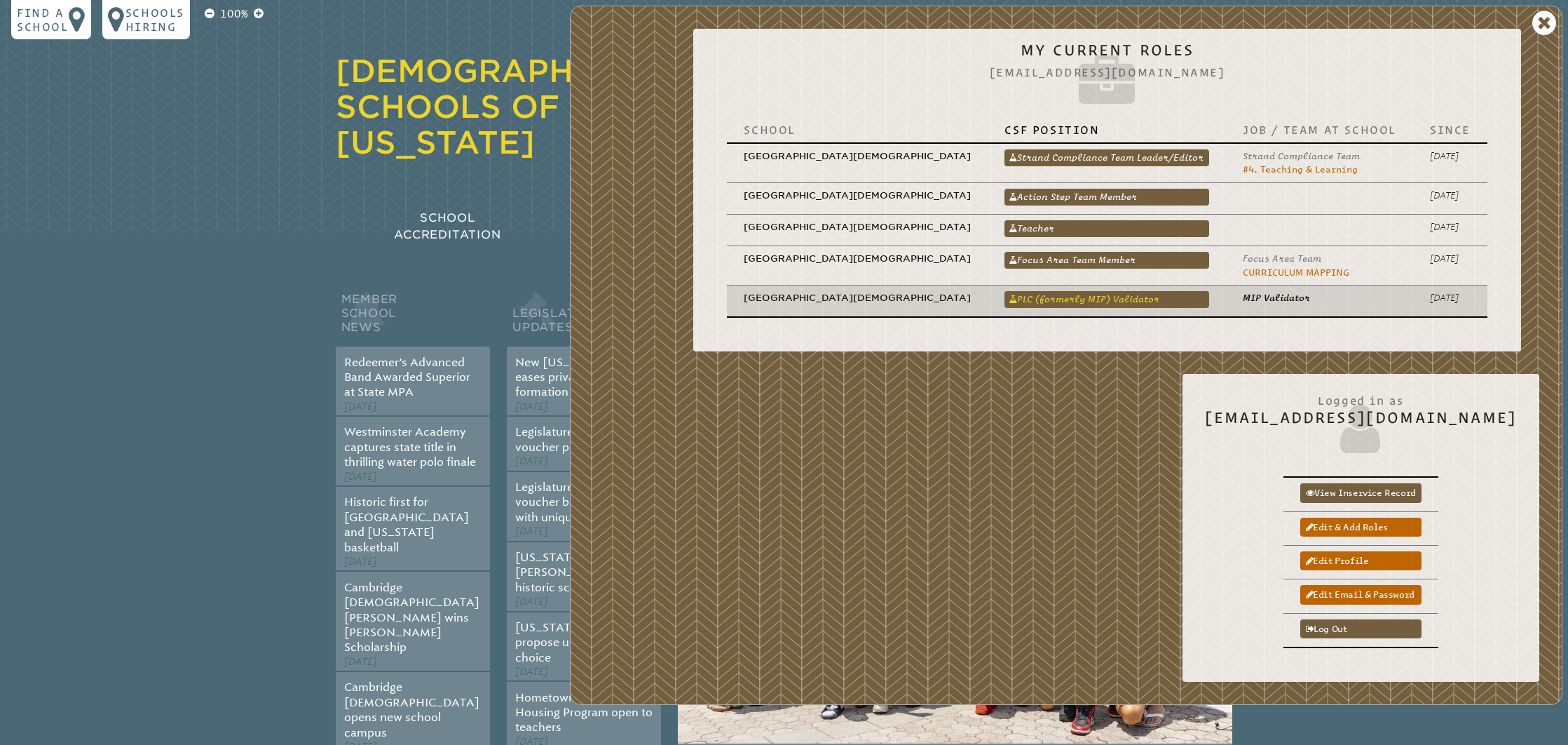
click at [1055, 303] on link "PLC (formerly MIP) Validator" at bounding box center [1107, 300] width 205 height 17
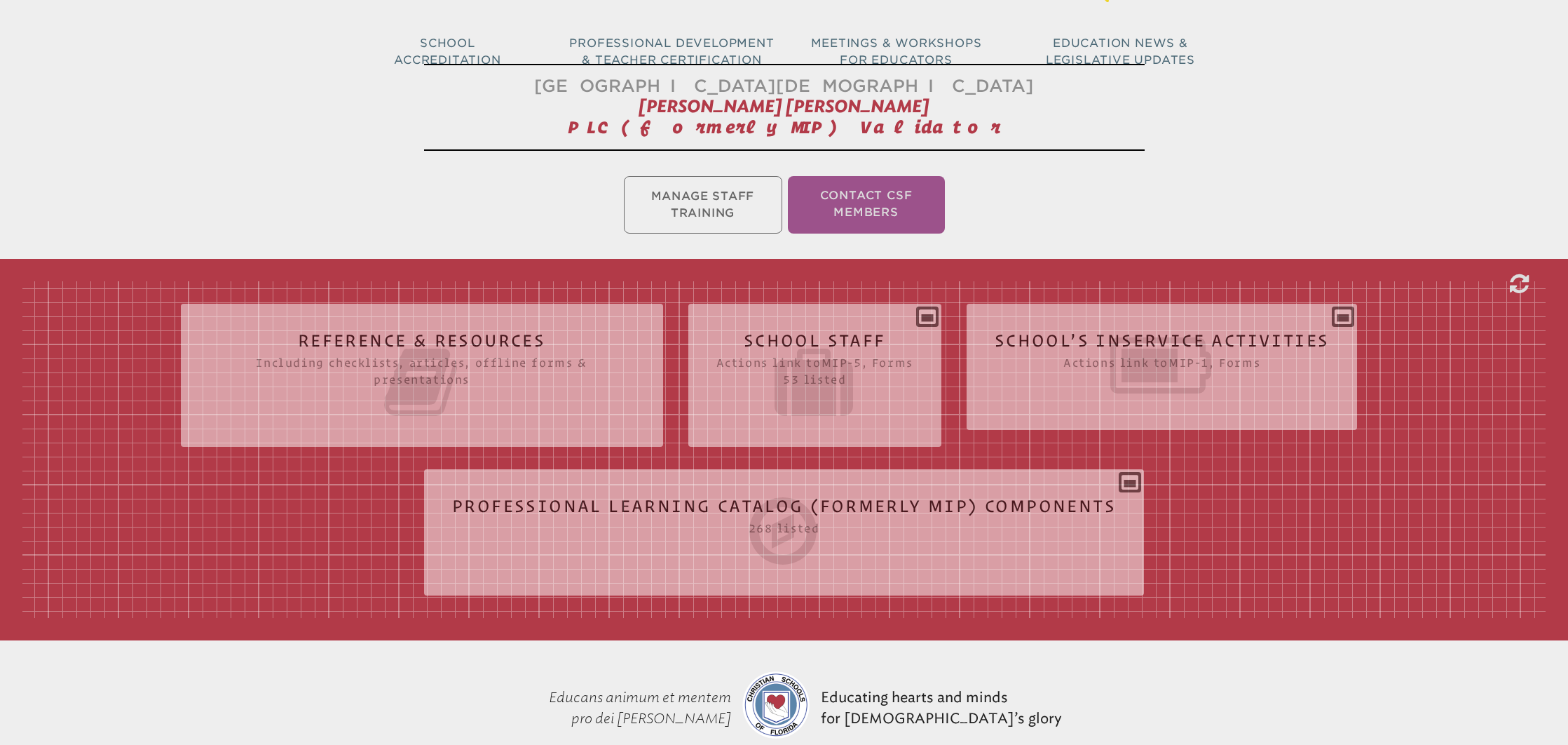
scroll to position [263, 0]
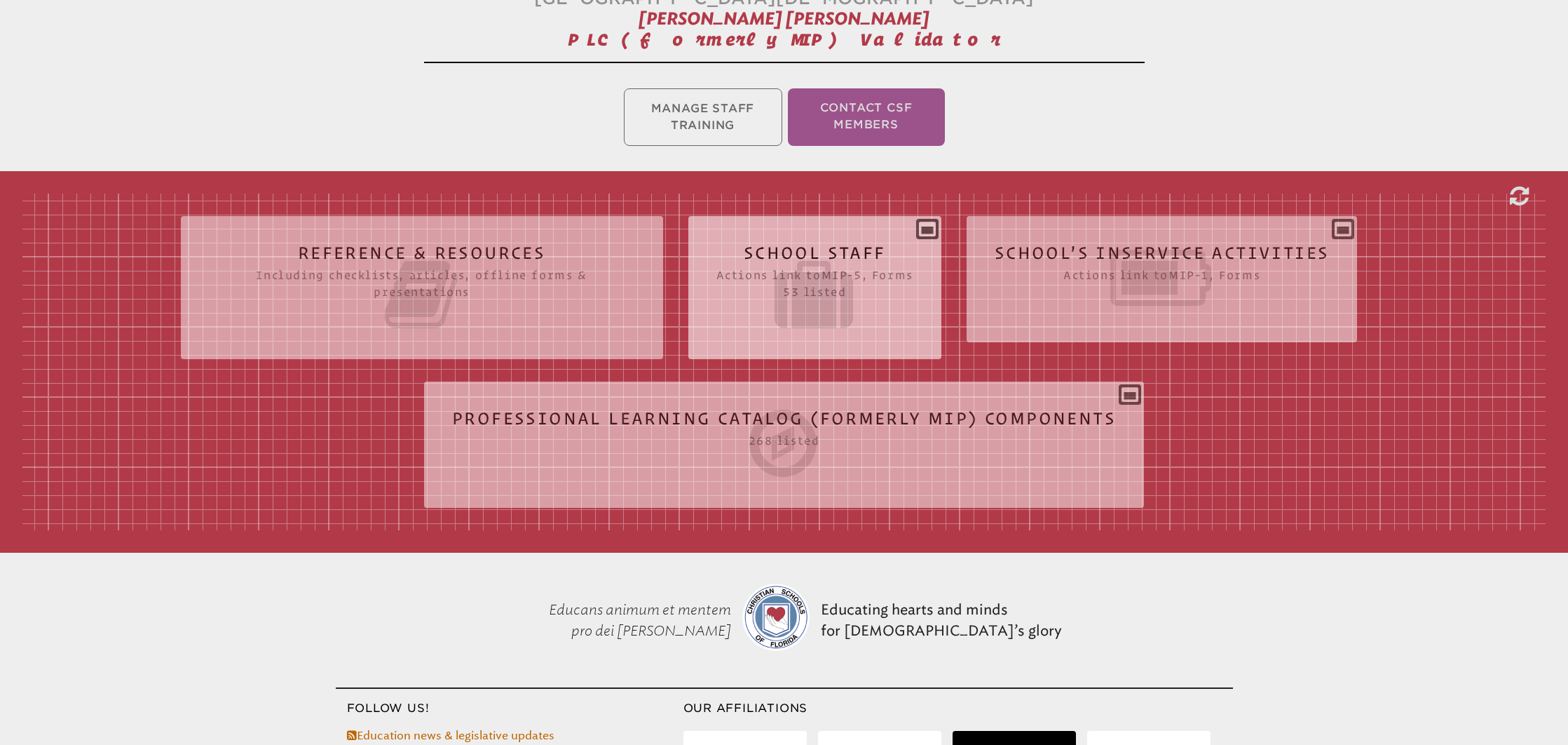
click at [774, 268] on icon at bounding box center [815, 294] width 197 height 78
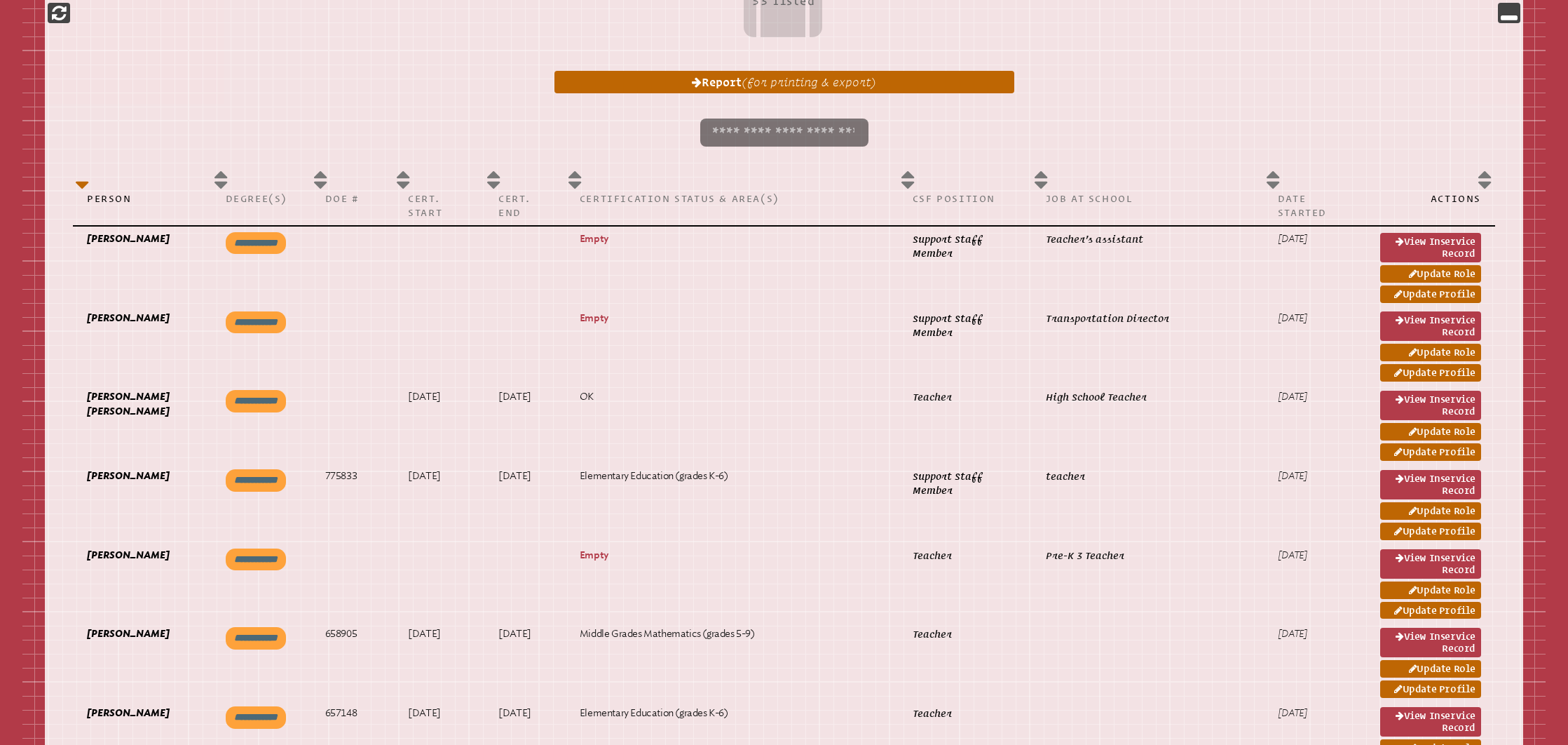
scroll to position [843, 0]
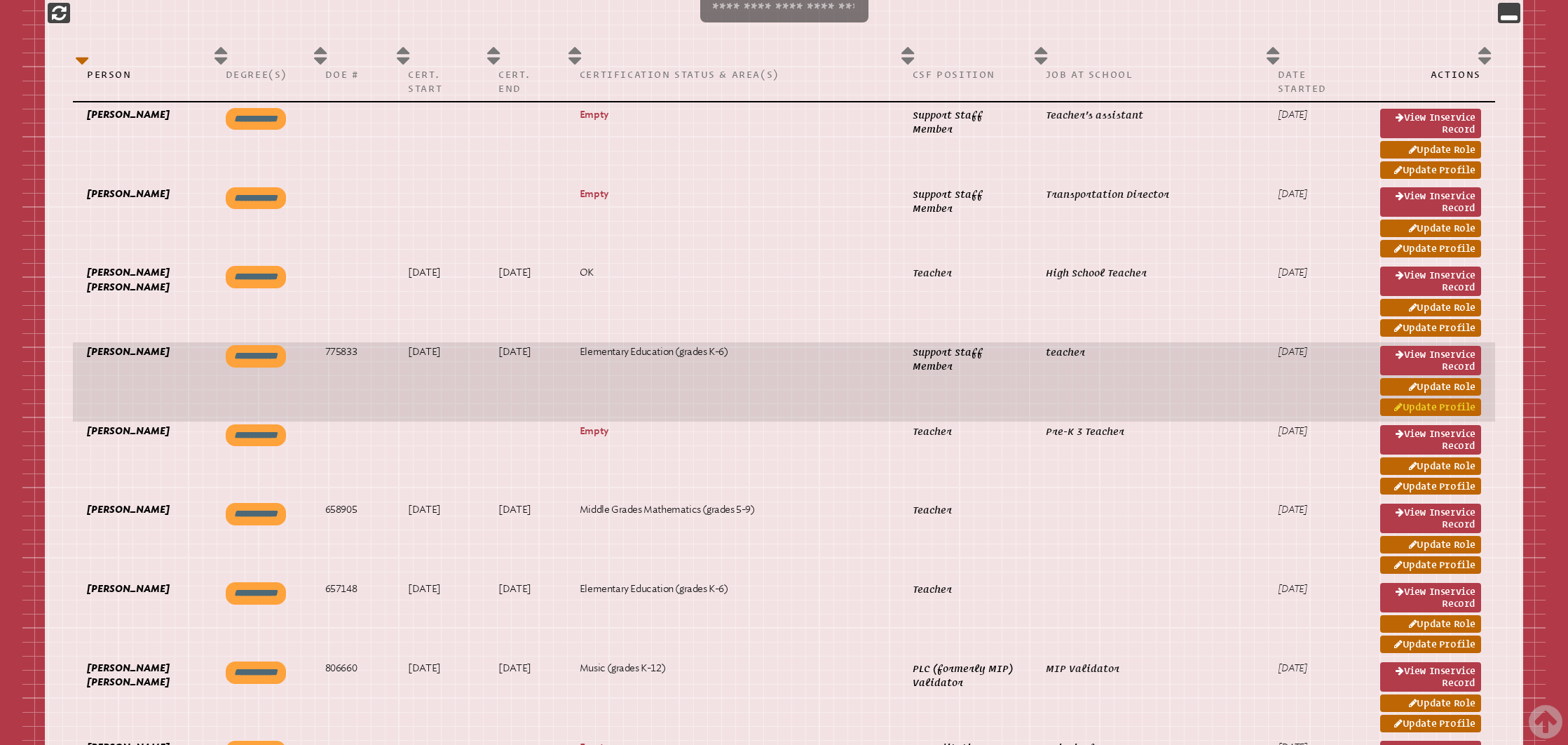
click at [1409, 410] on link "Update Profile" at bounding box center [1431, 407] width 101 height 18
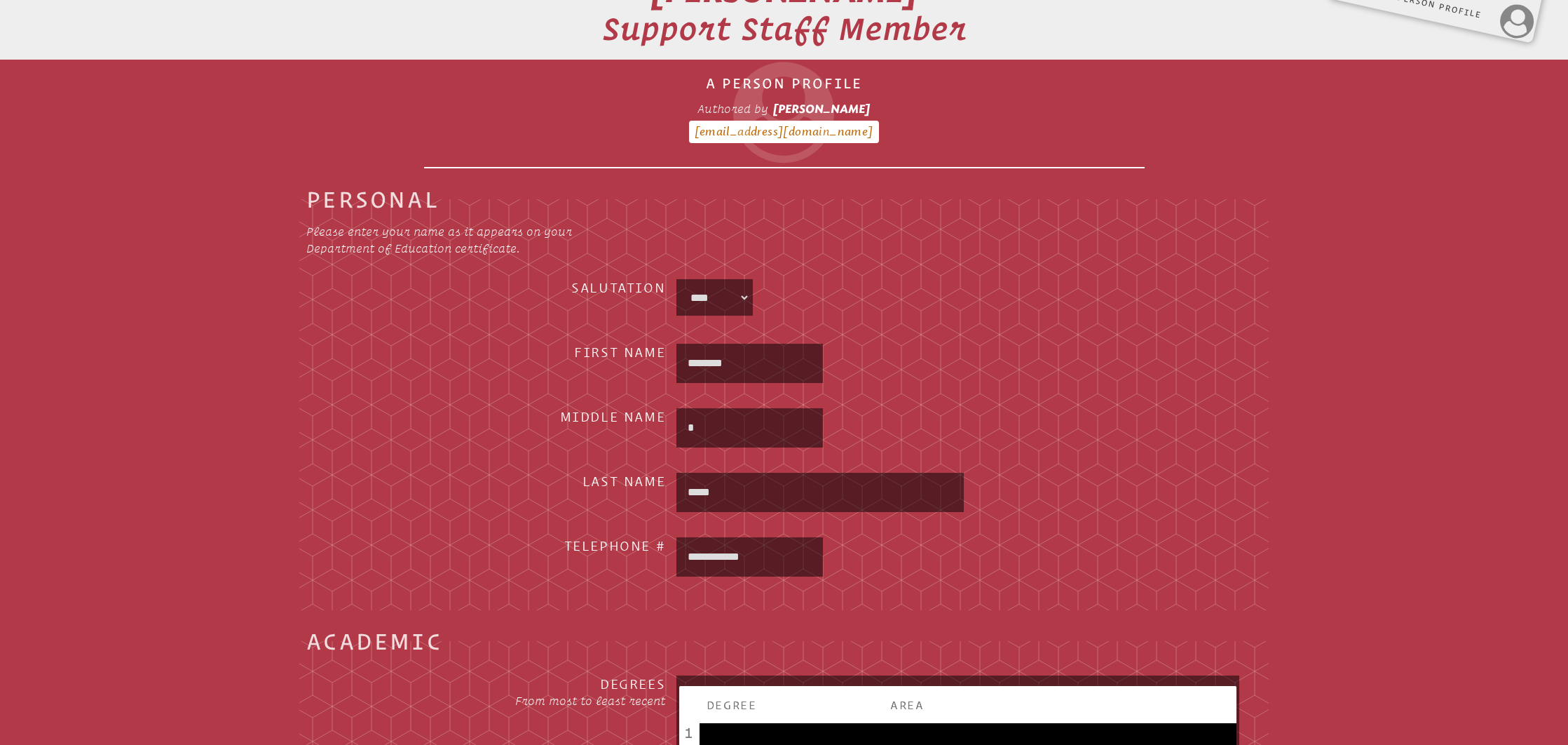
scroll to position [416, 0]
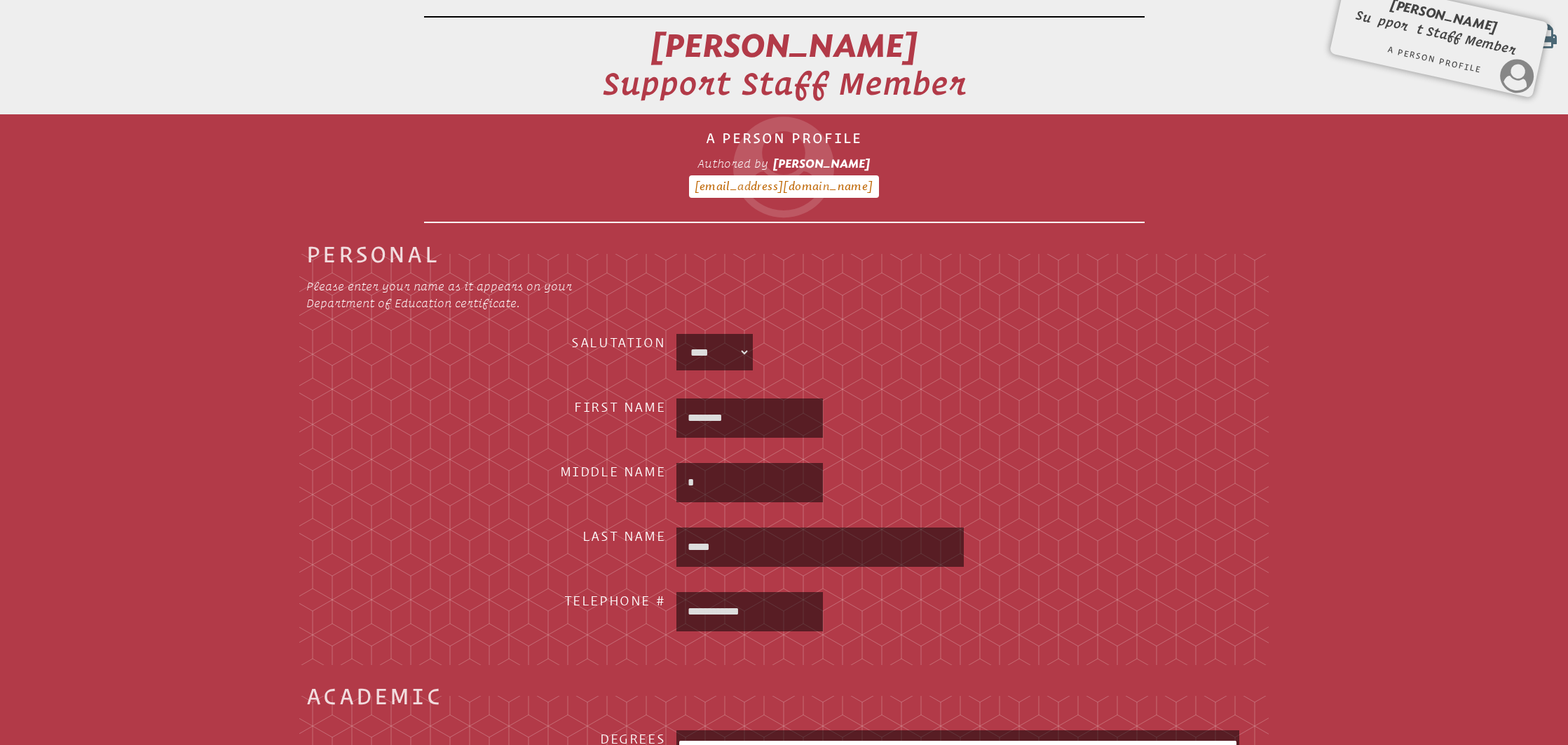
scroll to position [843, 0]
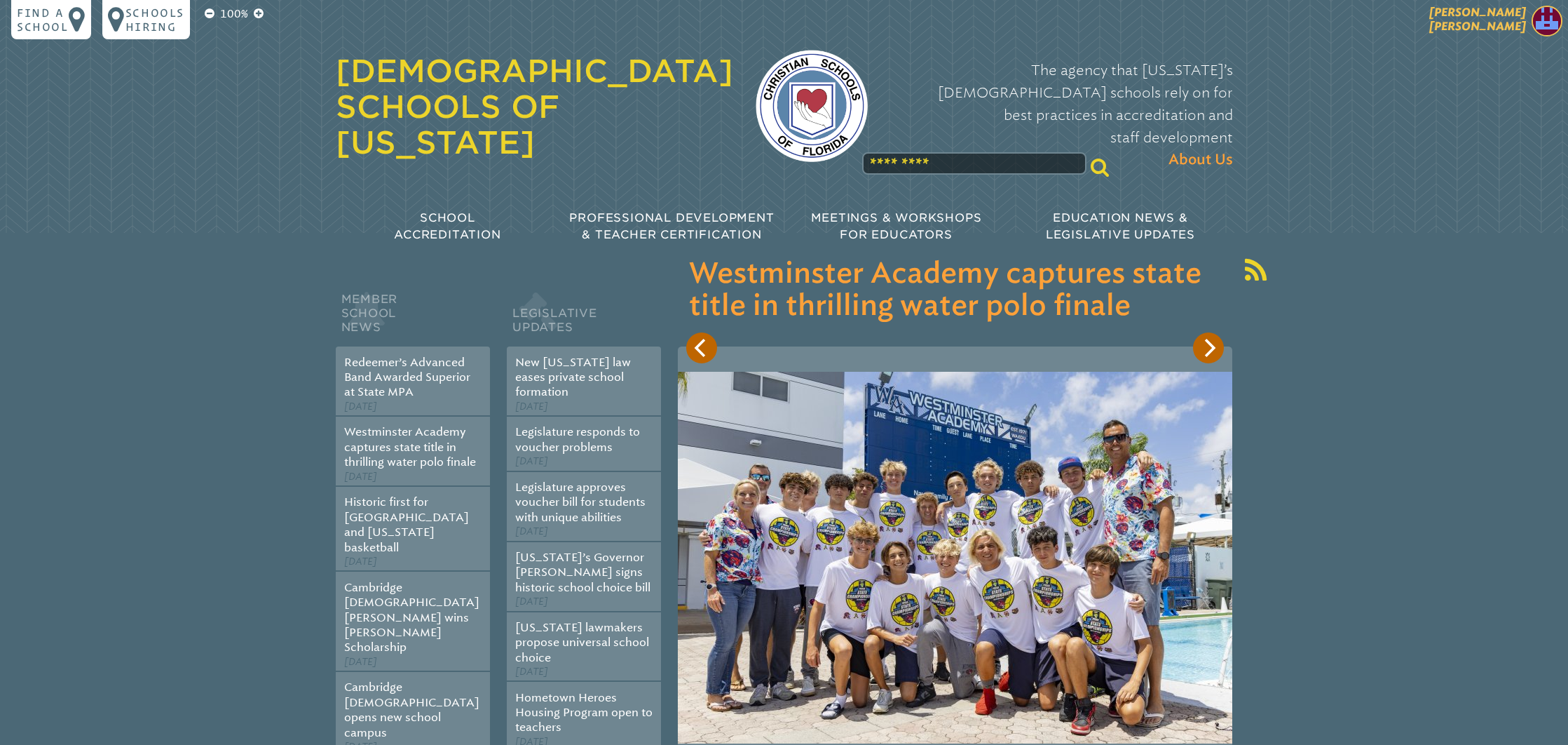
click at [1502, 30] on span "[PERSON_NAME] [PERSON_NAME]" at bounding box center [1478, 19] width 97 height 27
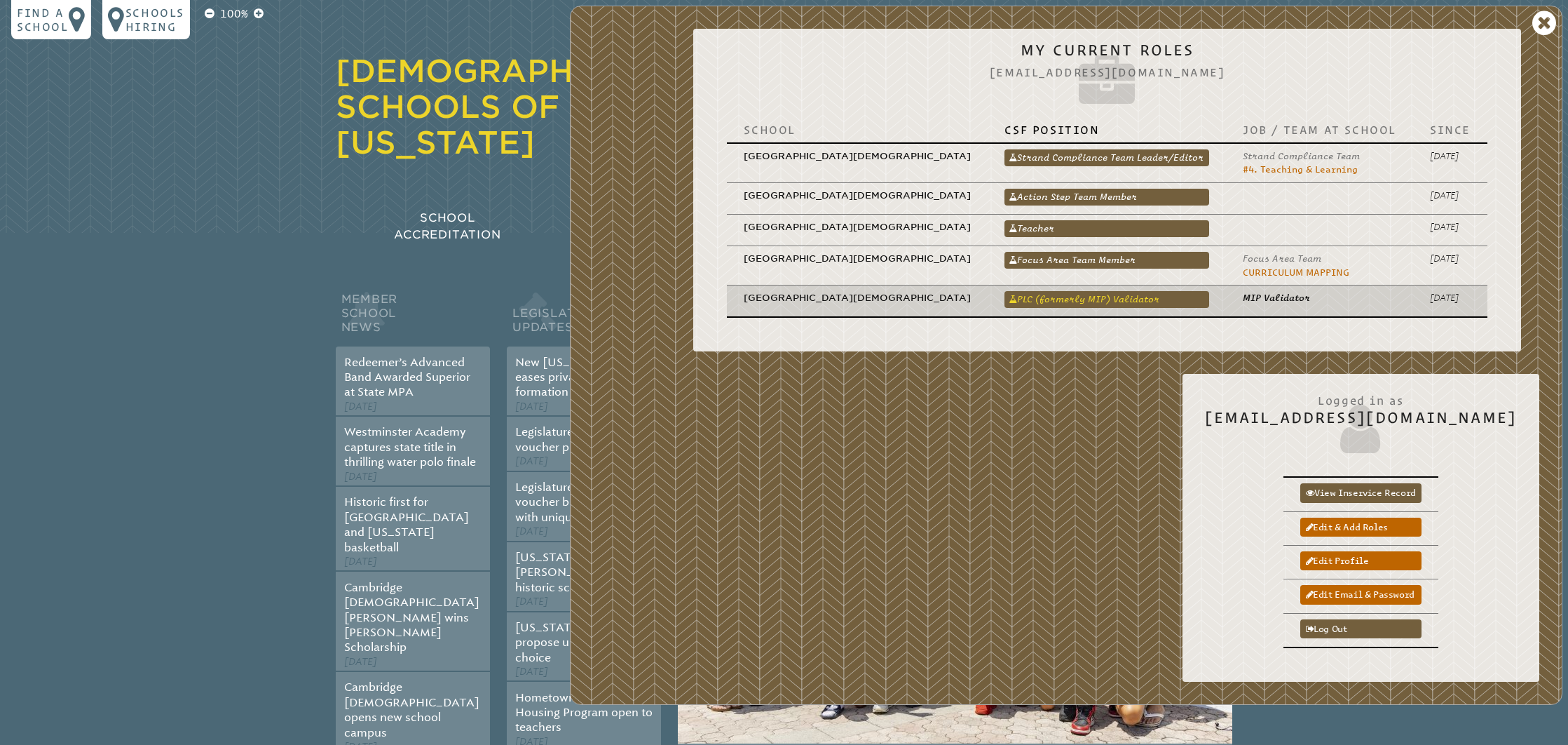
click at [1087, 305] on link "PLC (formerly MIP) Validator" at bounding box center [1107, 300] width 205 height 17
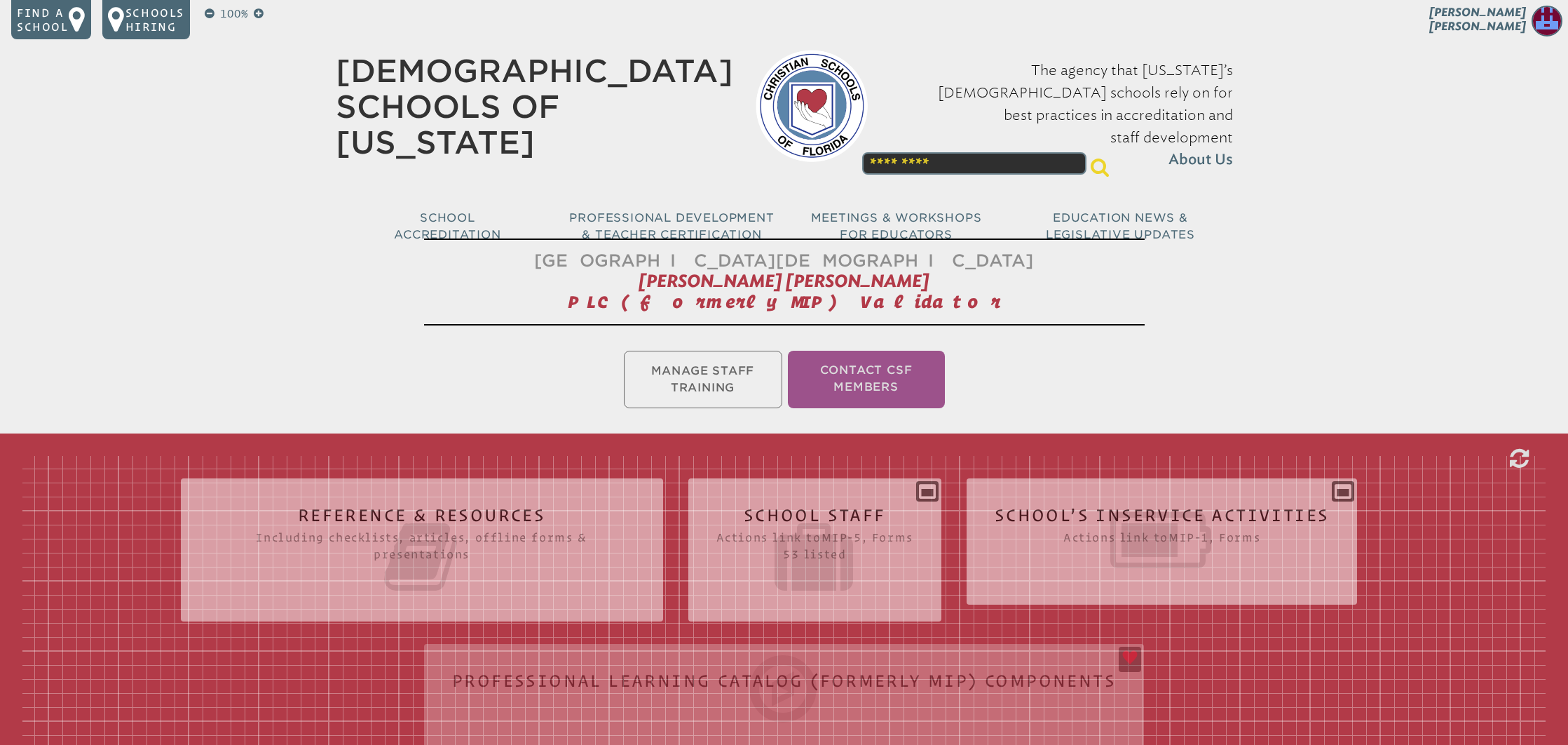
scroll to position [75, 0]
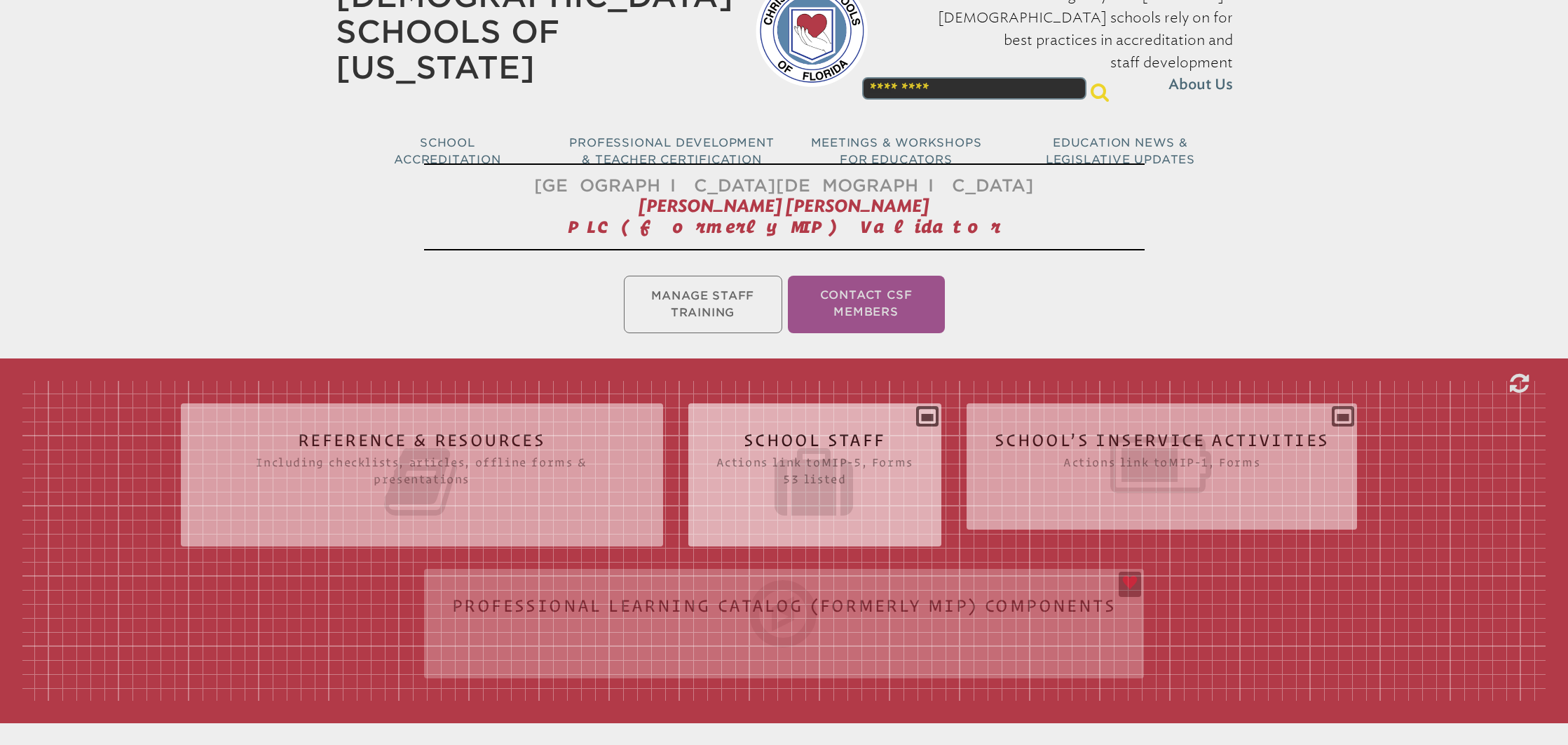
click at [885, 470] on icon at bounding box center [815, 482] width 197 height 78
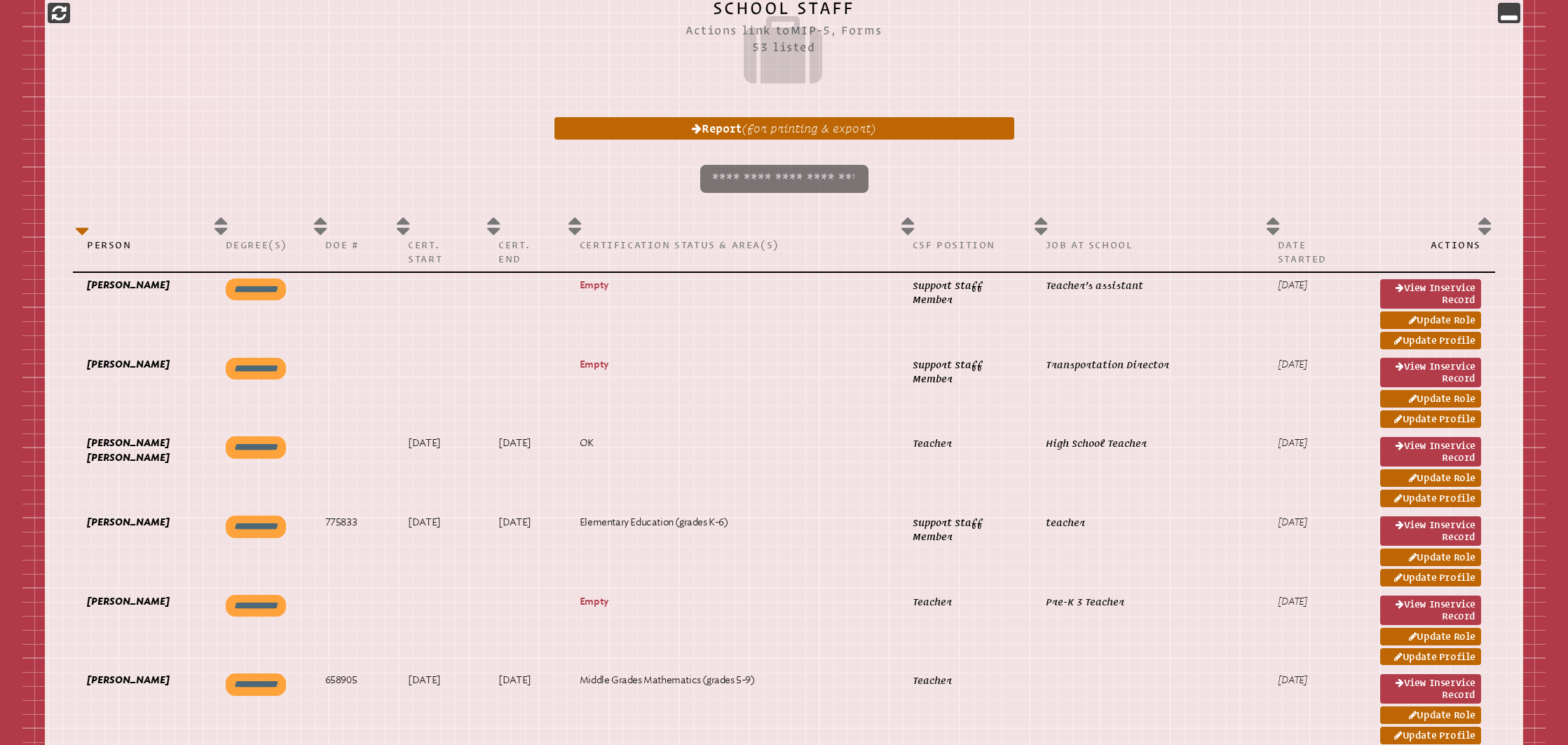
scroll to position [676, 0]
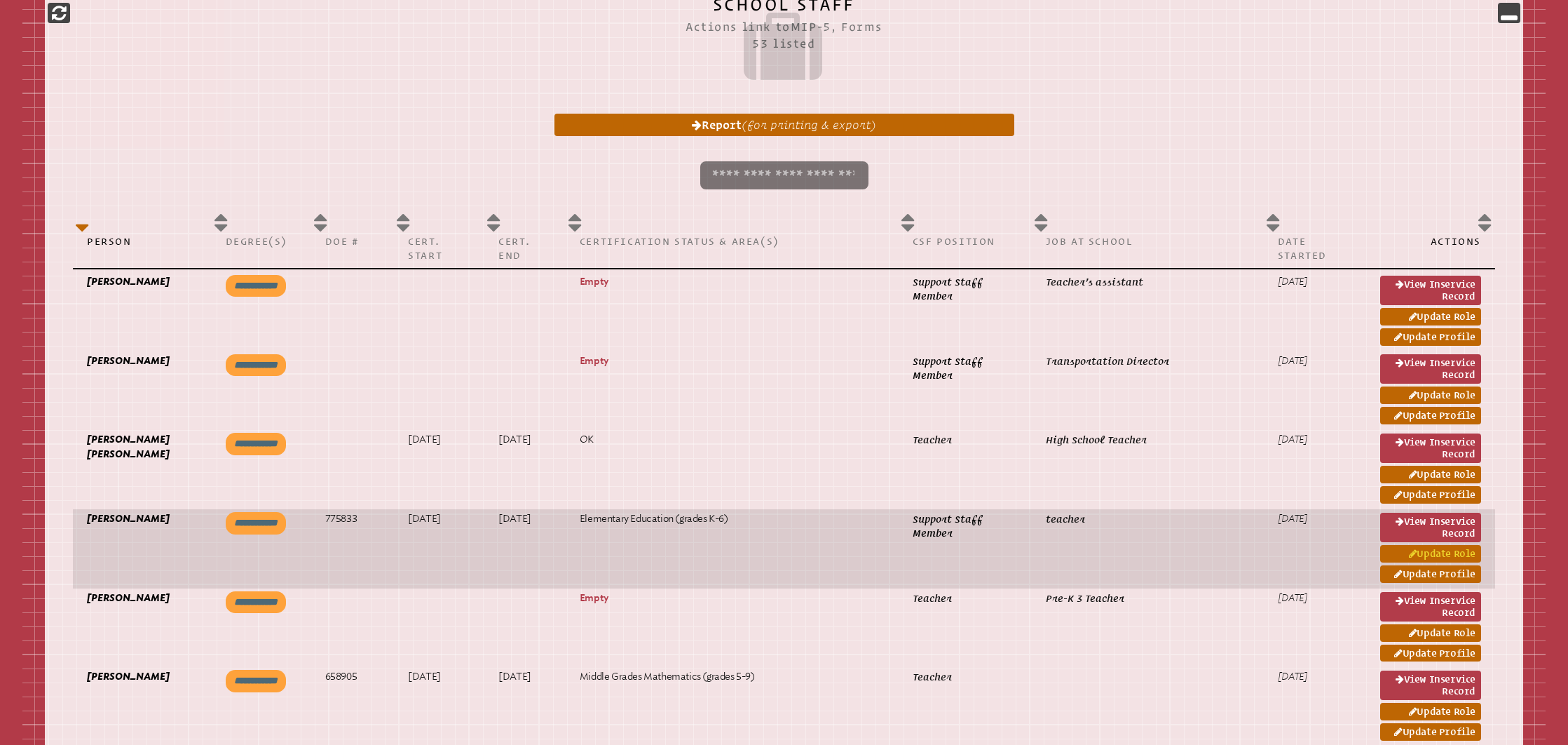
click at [1418, 553] on link "Update Role" at bounding box center [1431, 553] width 101 height 18
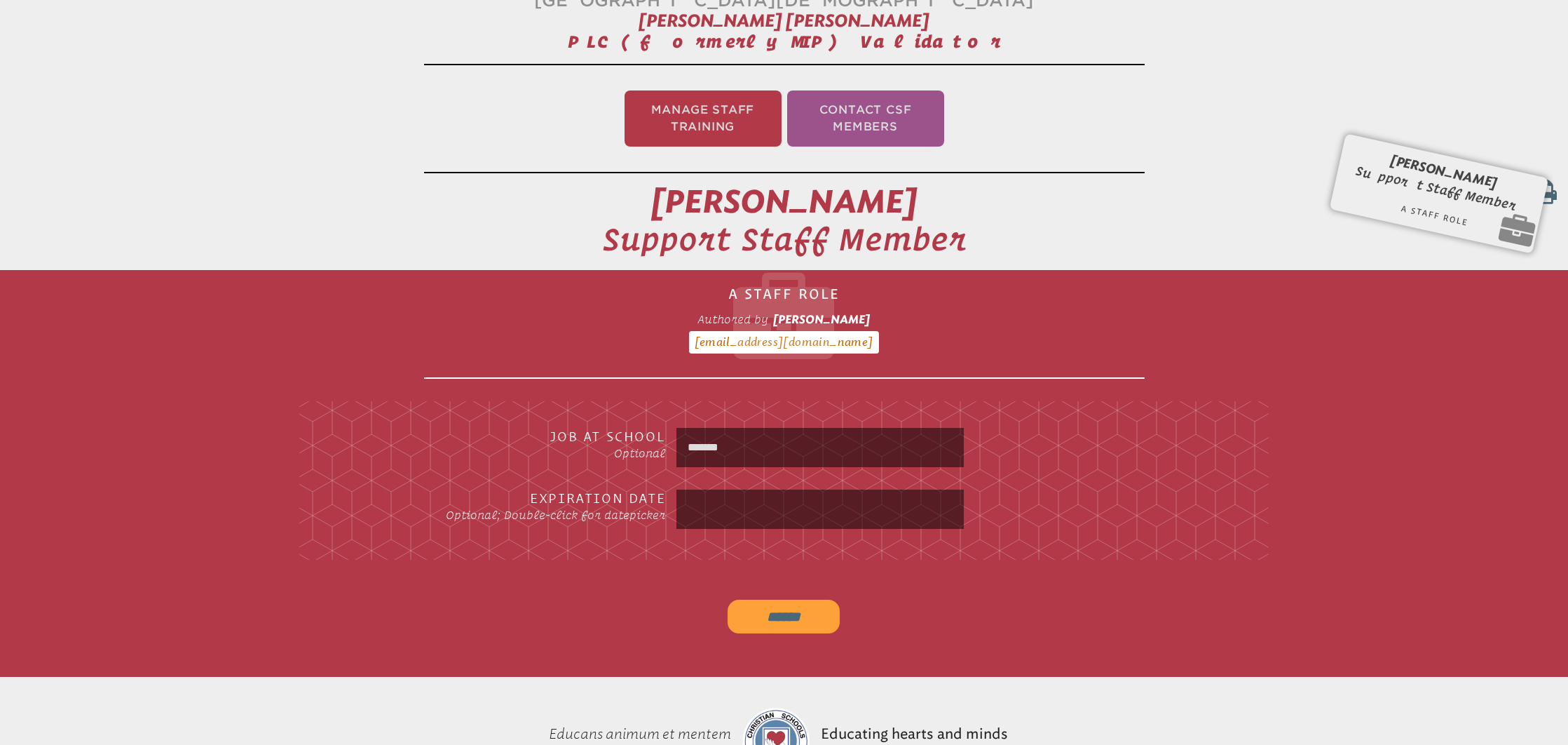
scroll to position [233, 0]
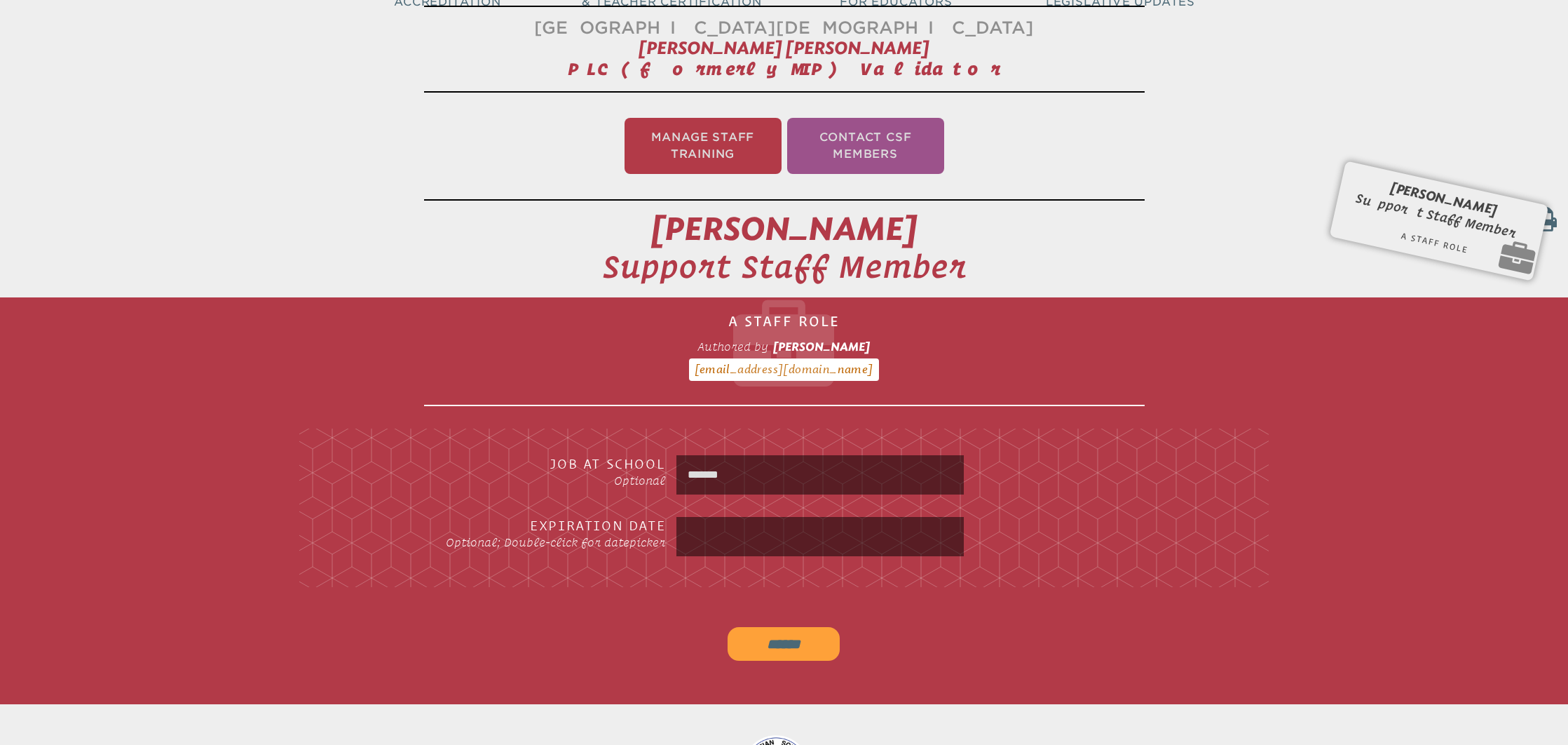
click at [804, 476] on input "*******" at bounding box center [820, 475] width 281 height 34
drag, startPoint x: 804, startPoint y: 476, endPoint x: 651, endPoint y: 472, distance: 153.1
click at [651, 472] on div "Job at School Optional *******" at bounding box center [784, 475] width 911 height 40
type input "*******"
click at [802, 650] on input "******" at bounding box center [784, 644] width 112 height 34
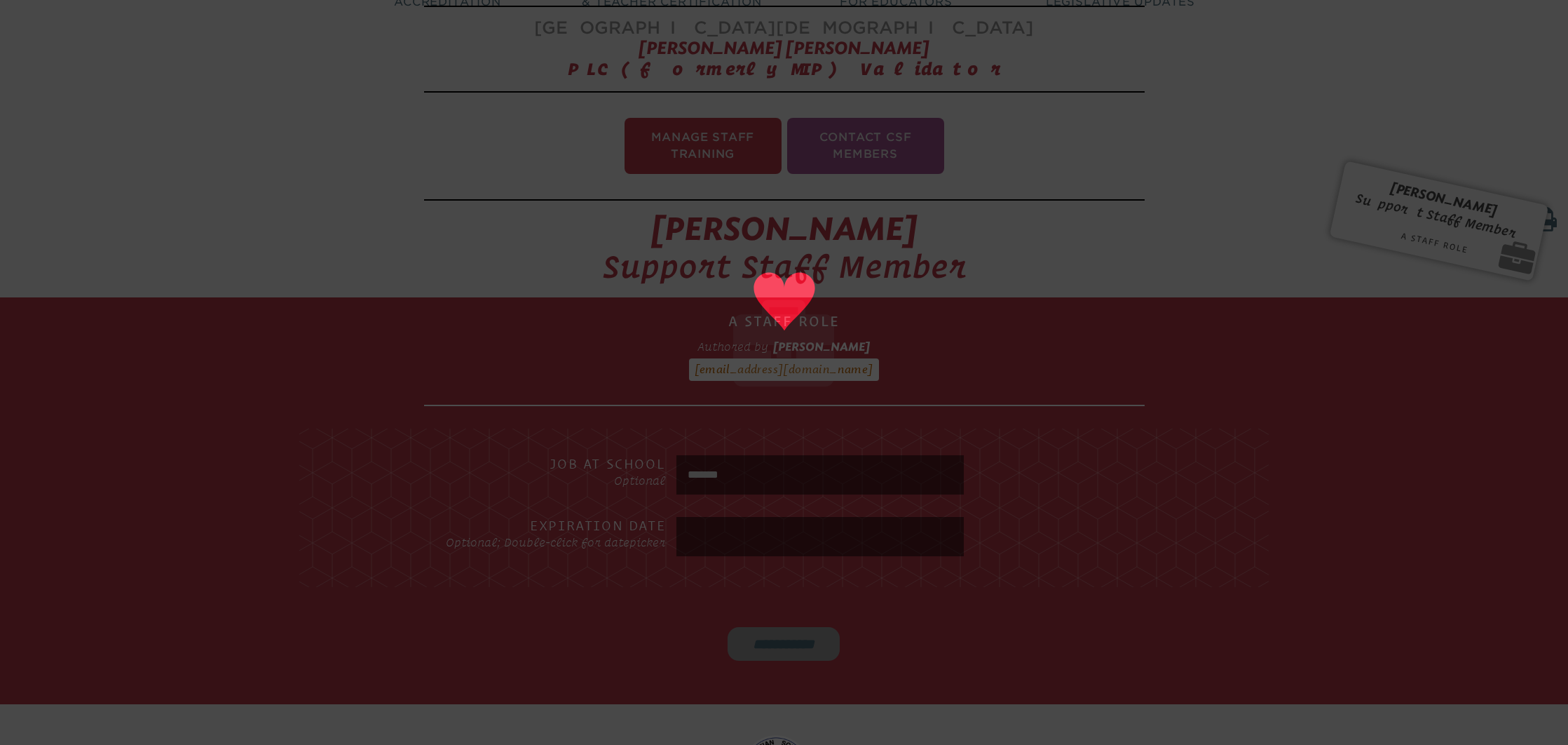
type input "******"
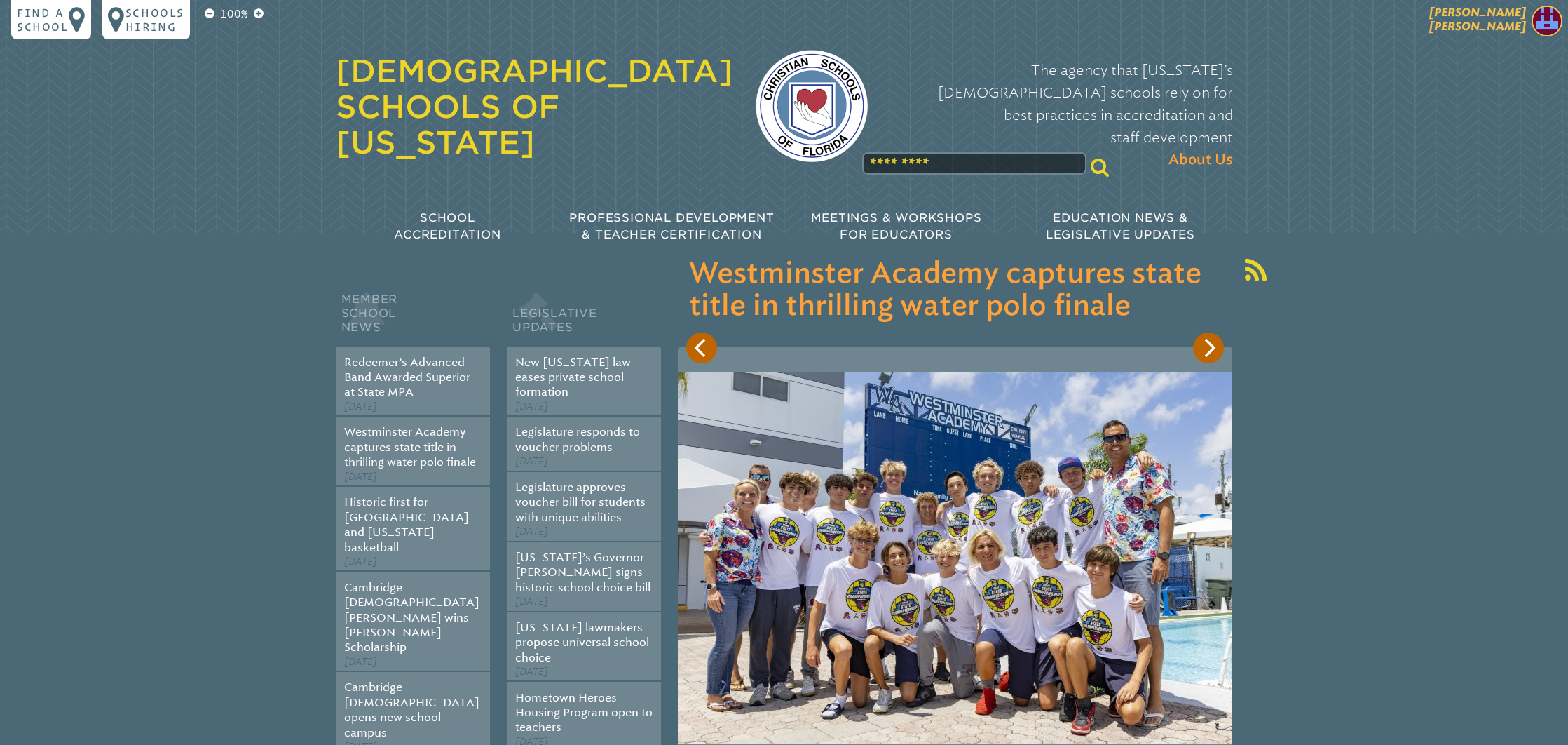
click at [1498, 17] on span "[PERSON_NAME] [PERSON_NAME]" at bounding box center [1478, 19] width 97 height 27
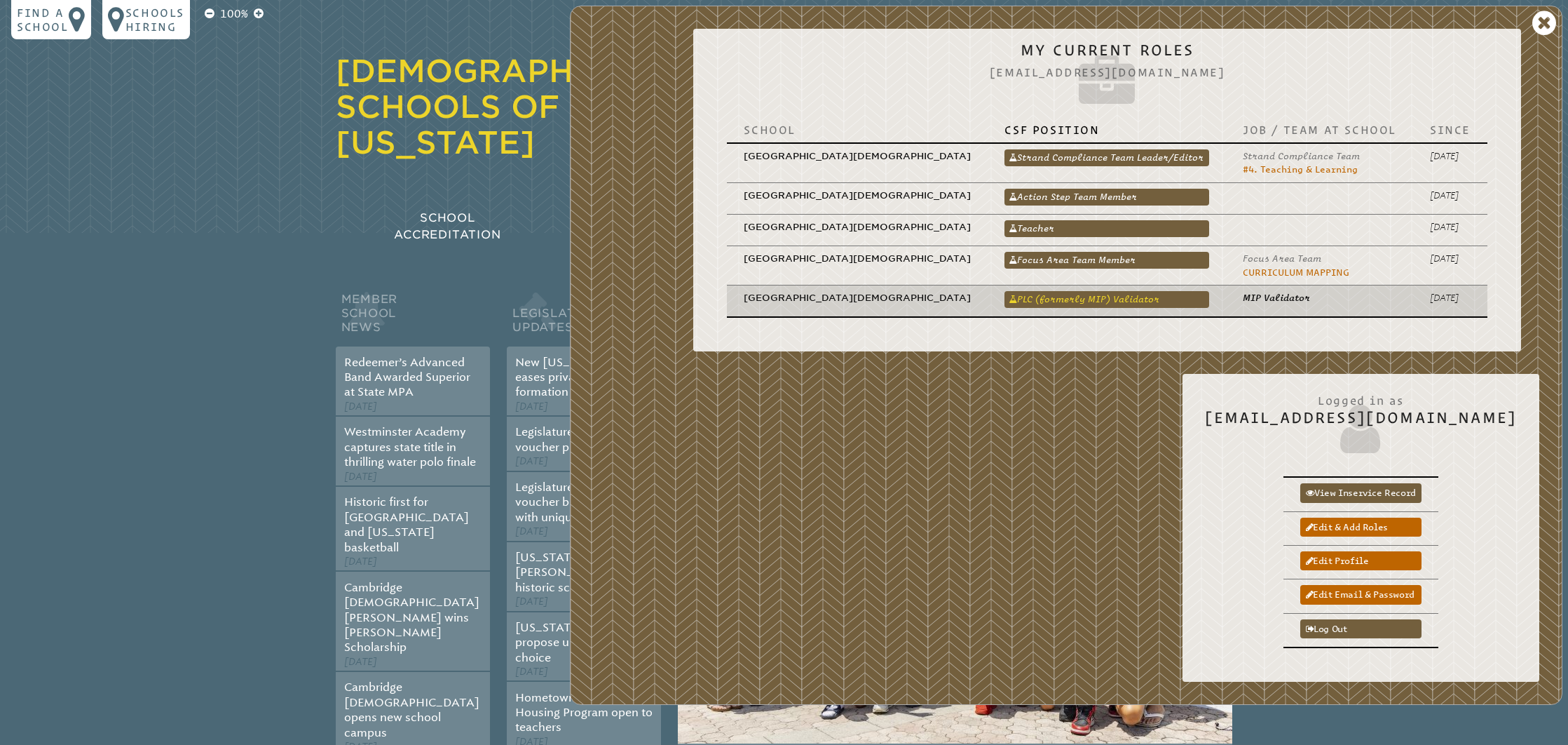
click at [1100, 296] on link "PLC (formerly MIP) Validator" at bounding box center [1107, 300] width 205 height 17
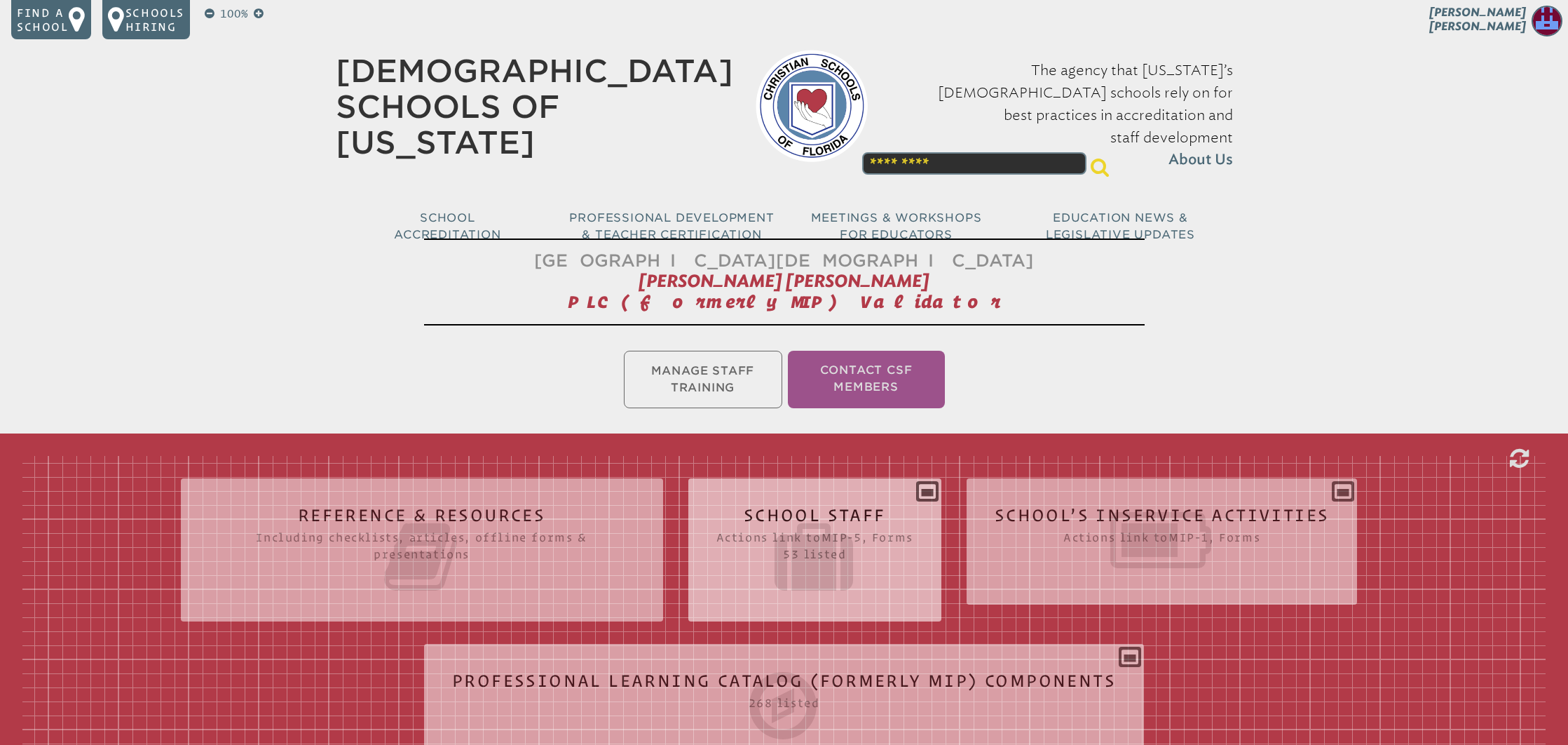
click at [869, 518] on icon at bounding box center [815, 556] width 197 height 78
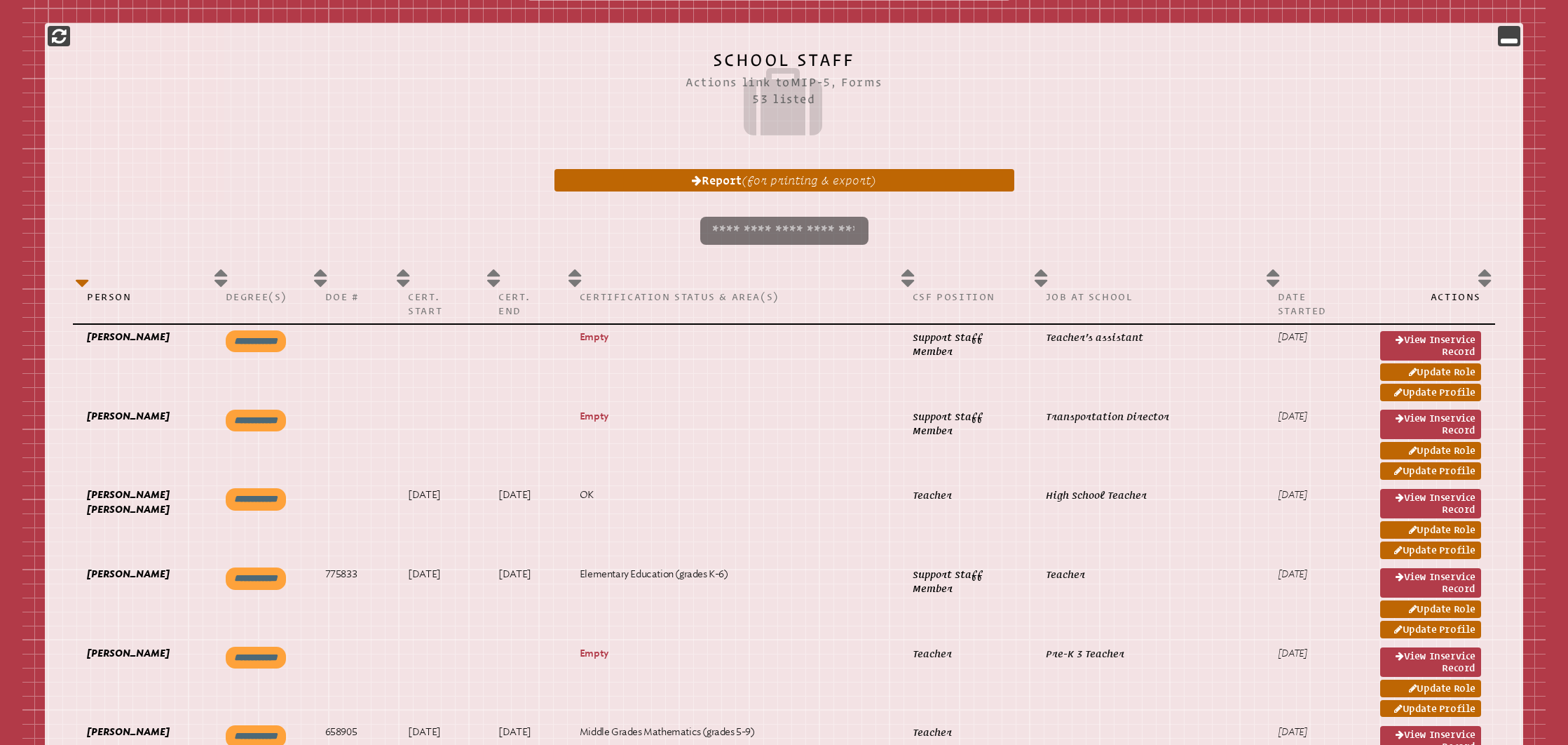
scroll to position [648, 0]
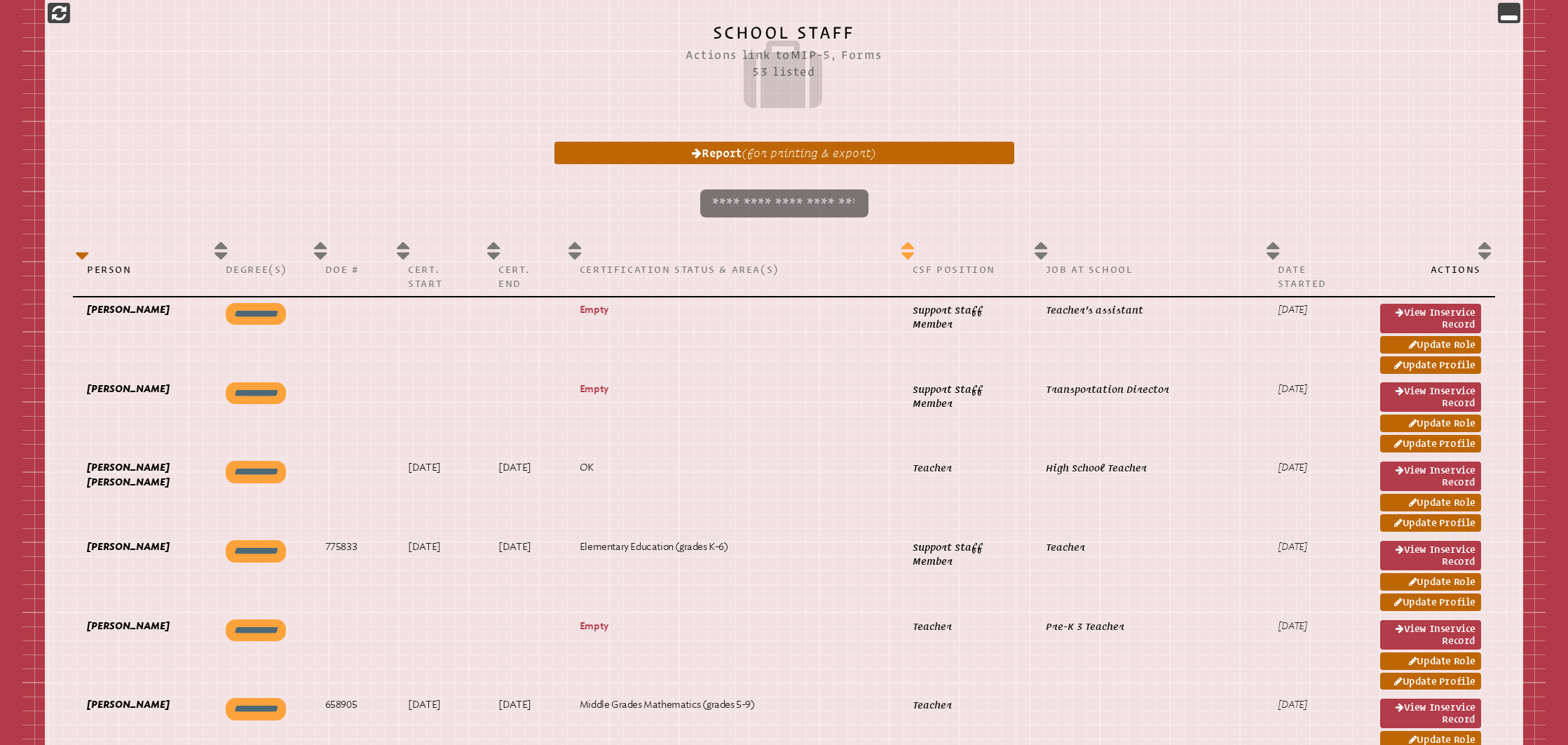
click at [899, 261] on th "CSF Position" at bounding box center [965, 265] width 133 height 62
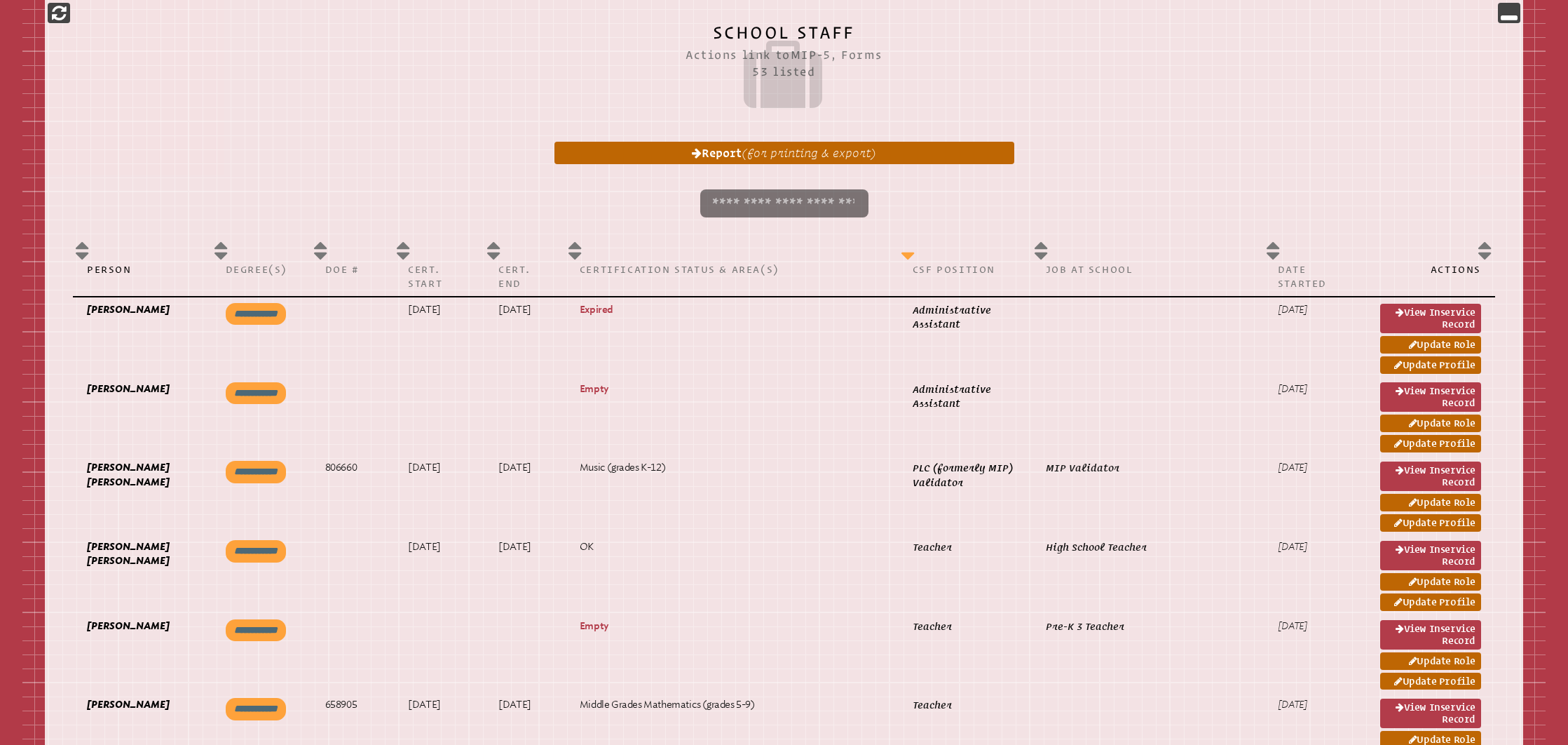
click at [899, 262] on th "CSF Position" at bounding box center [965, 265] width 133 height 62
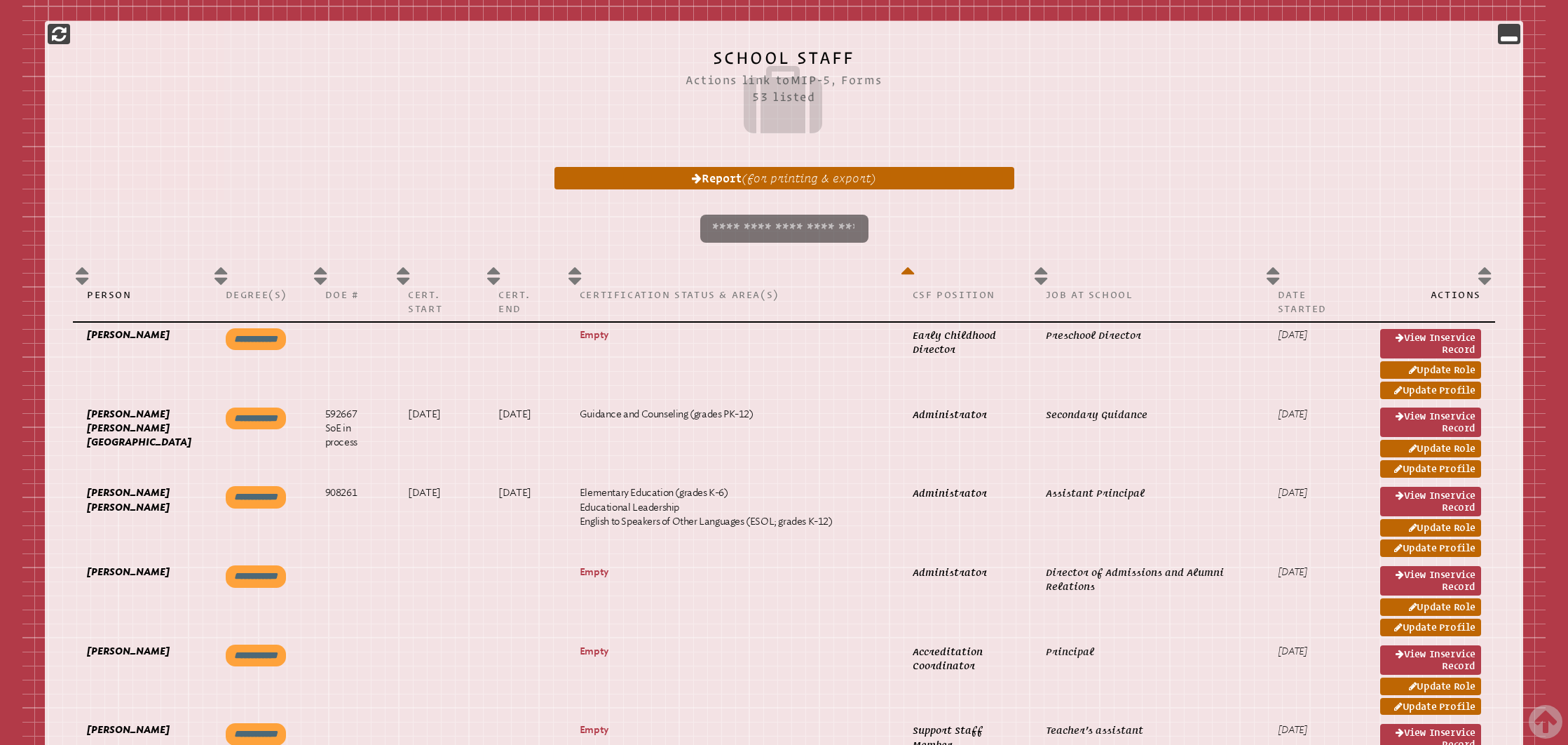
scroll to position [532, 0]
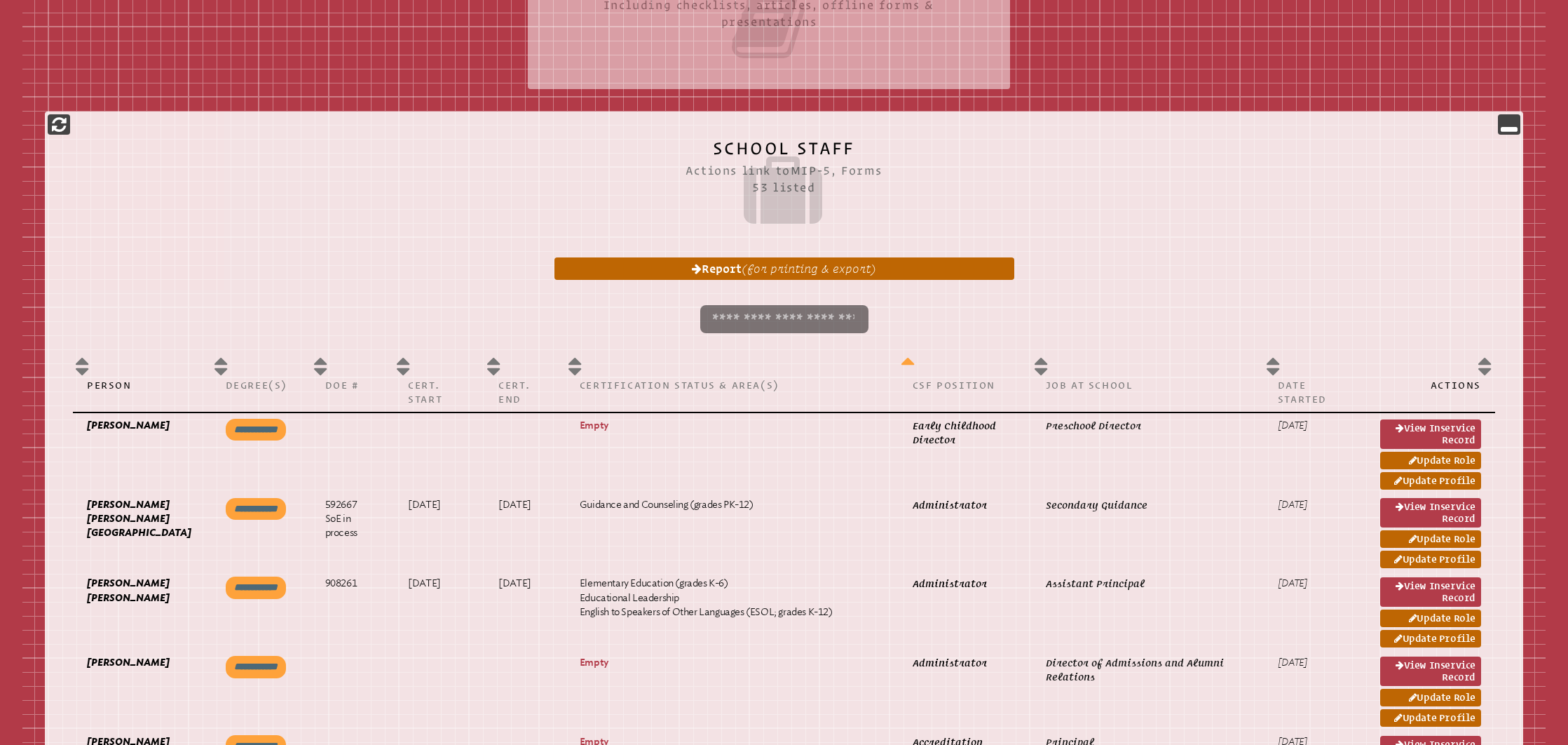
click at [913, 382] on p "CSF Position" at bounding box center [965, 385] width 105 height 14
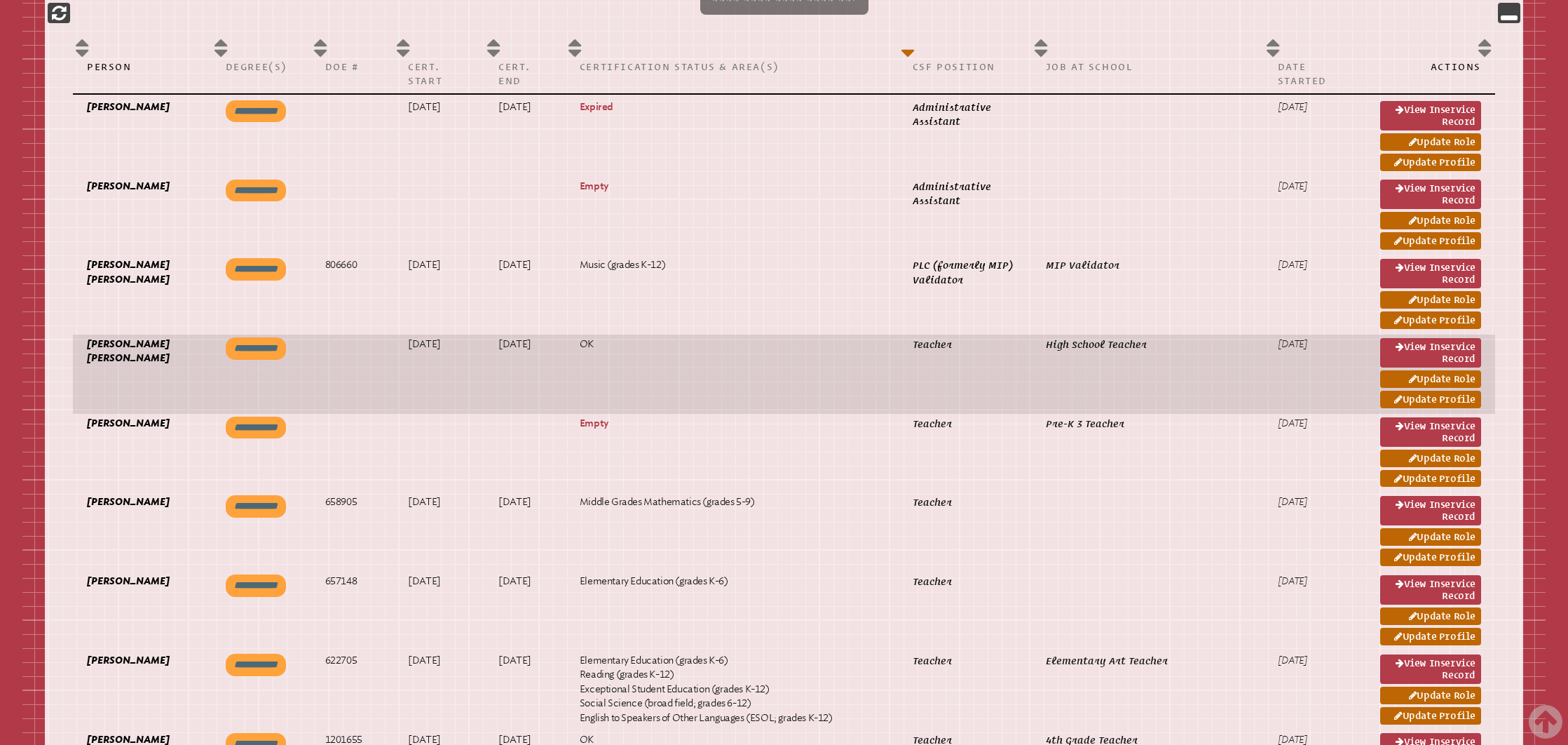
scroll to position [730, 0]
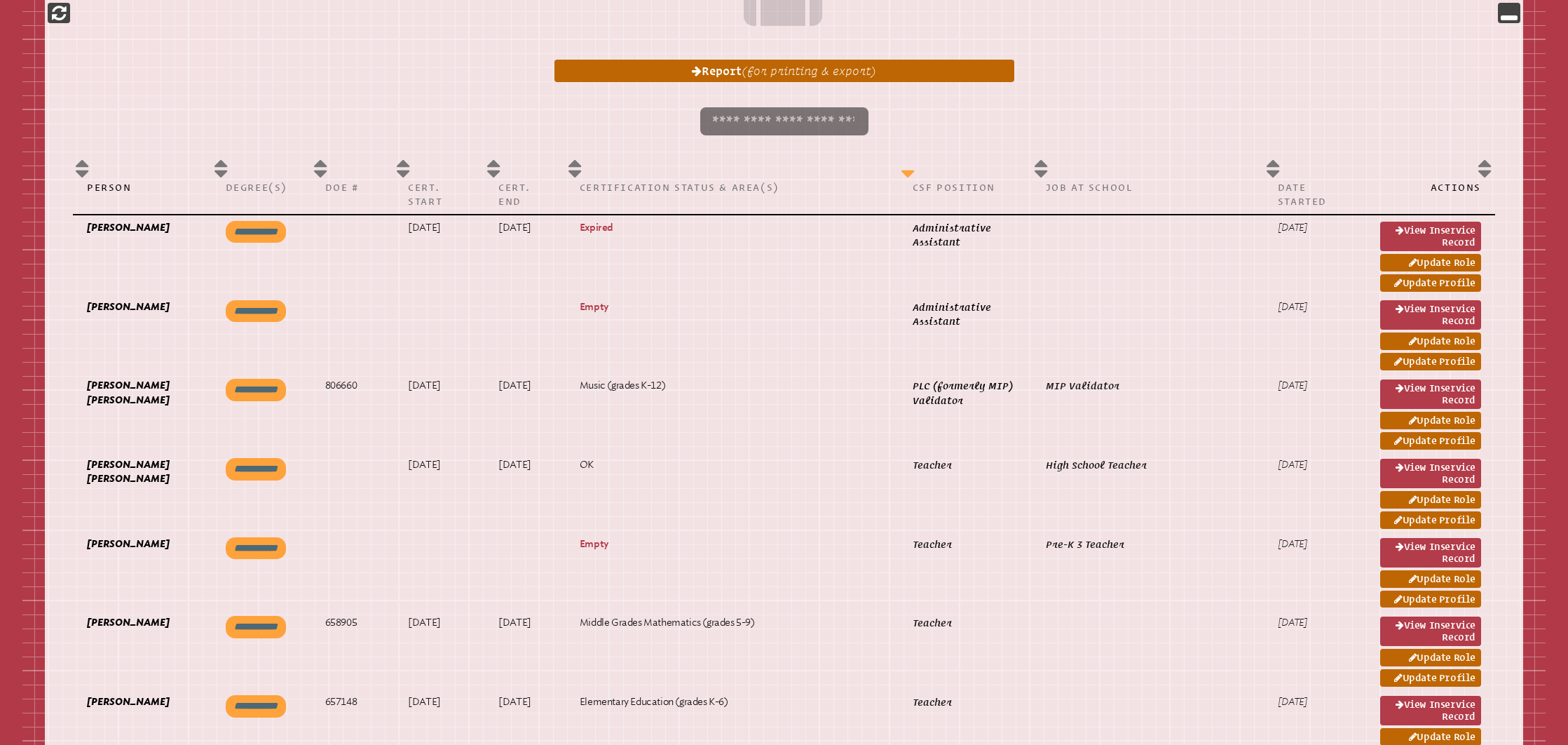
click at [899, 173] on th "CSF Position" at bounding box center [965, 184] width 133 height 62
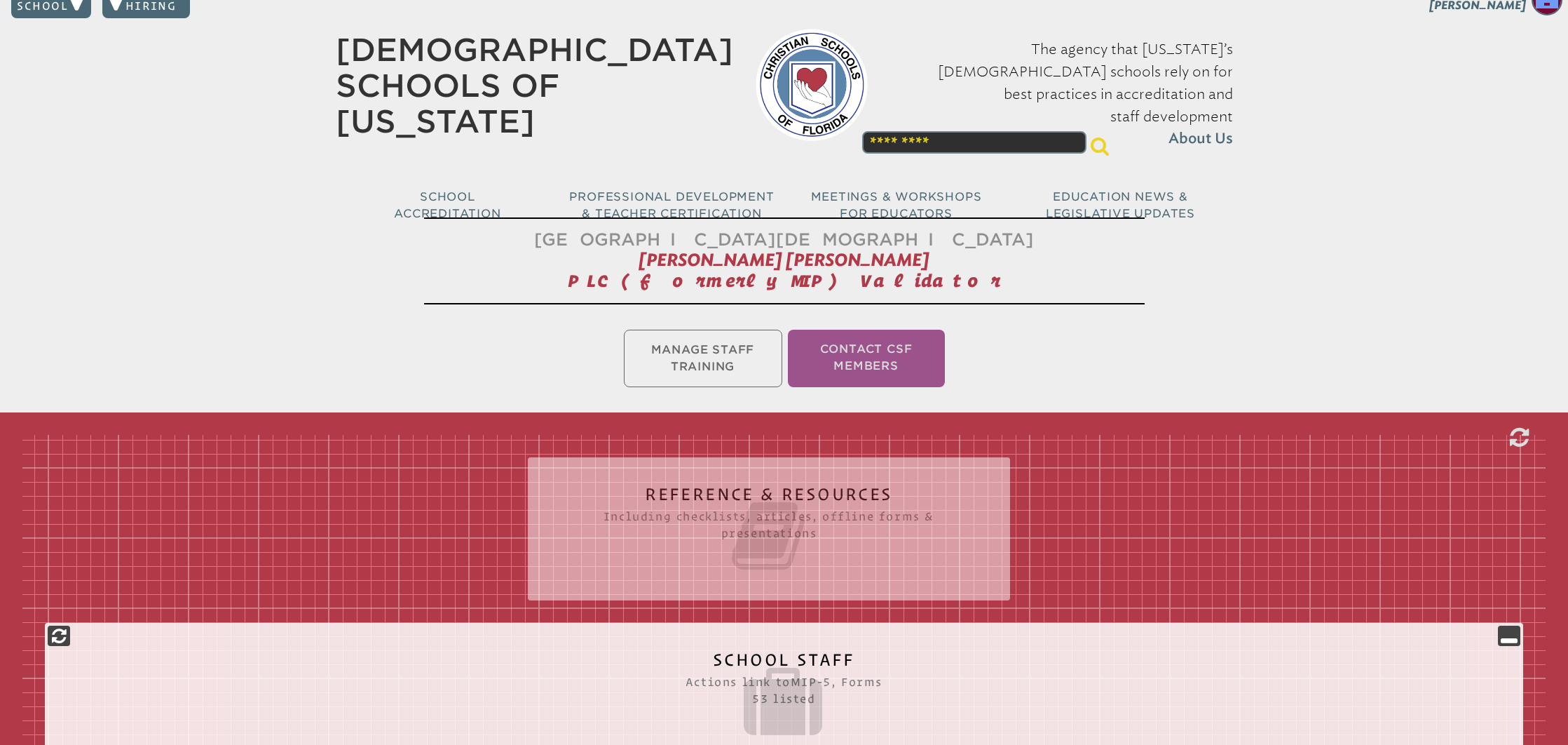
scroll to position [0, 0]
